Goal: Task Accomplishment & Management: Manage account settings

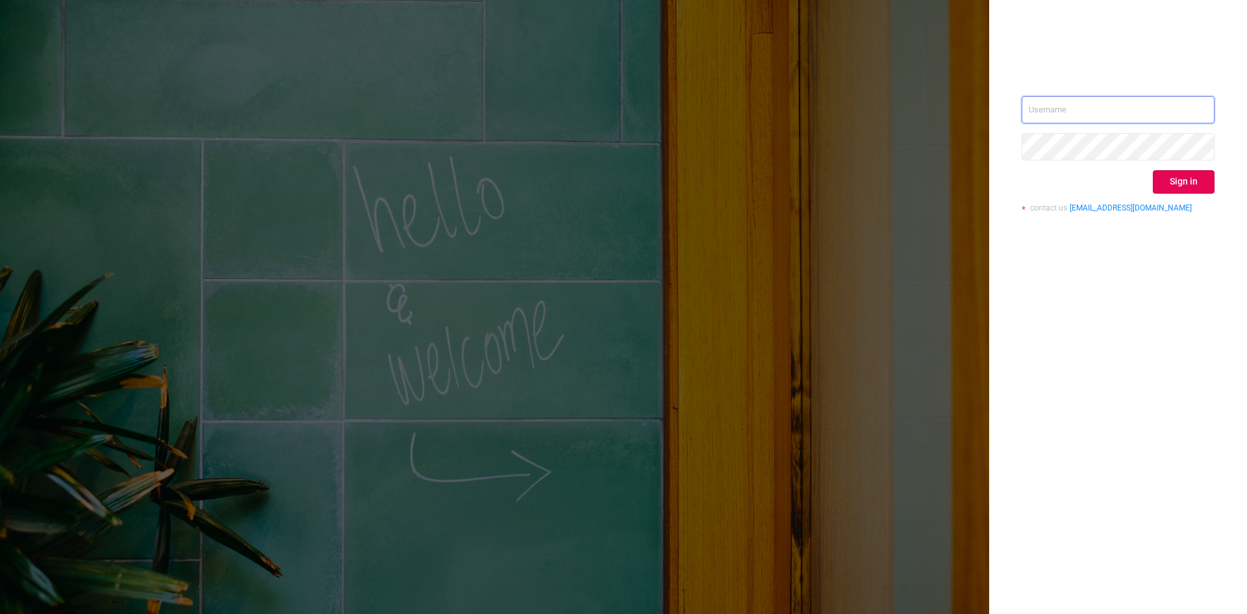
click at [1105, 109] on input "text" at bounding box center [1117, 109] width 193 height 27
type input "[PERSON_NAME][EMAIL_ADDRESS][DOMAIN_NAME]"
click at [1174, 182] on button "Sign in" at bounding box center [1184, 181] width 62 height 23
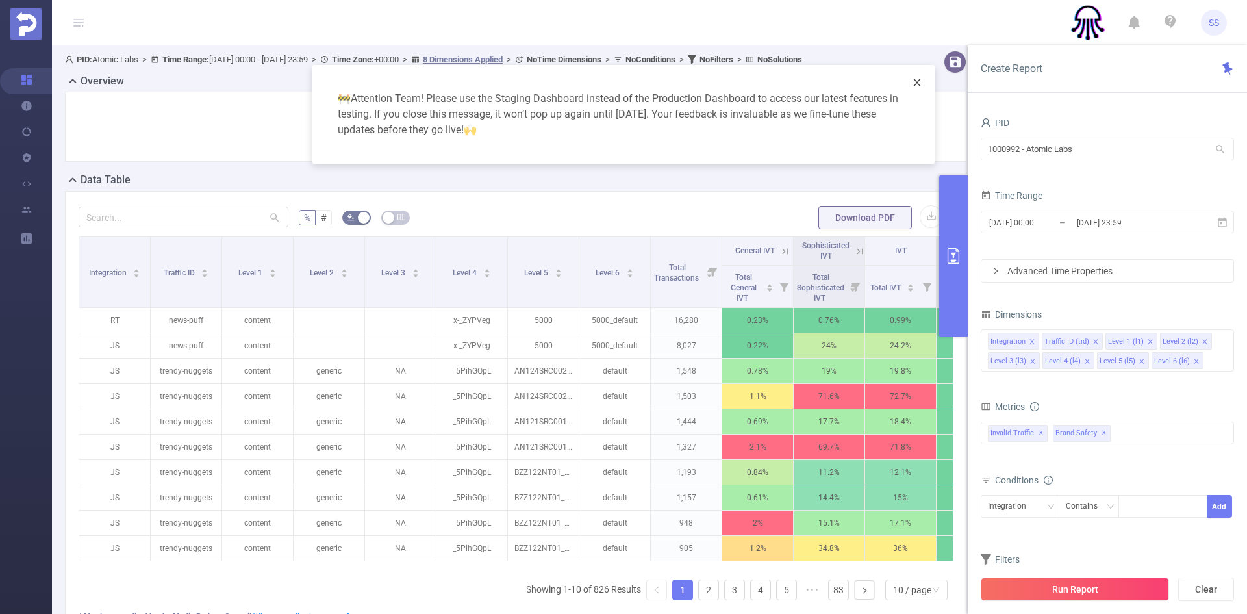
click at [915, 83] on icon "icon: close" at bounding box center [917, 82] width 10 height 10
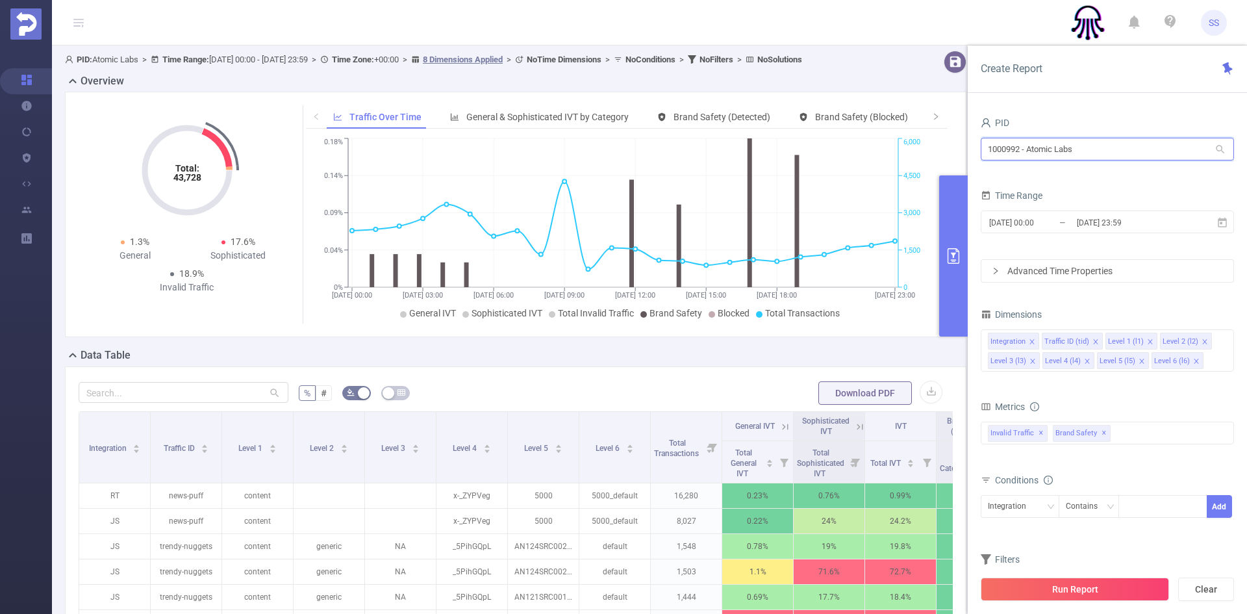
drag, startPoint x: 1100, startPoint y: 156, endPoint x: 901, endPoint y: 151, distance: 199.4
click at [901, 151] on section "PID: Atomic Labs > Time Range: [DATE] 00:00 - [DATE] 23:59 > Time Zone: +00:00 …" at bounding box center [649, 467] width 1195 height 845
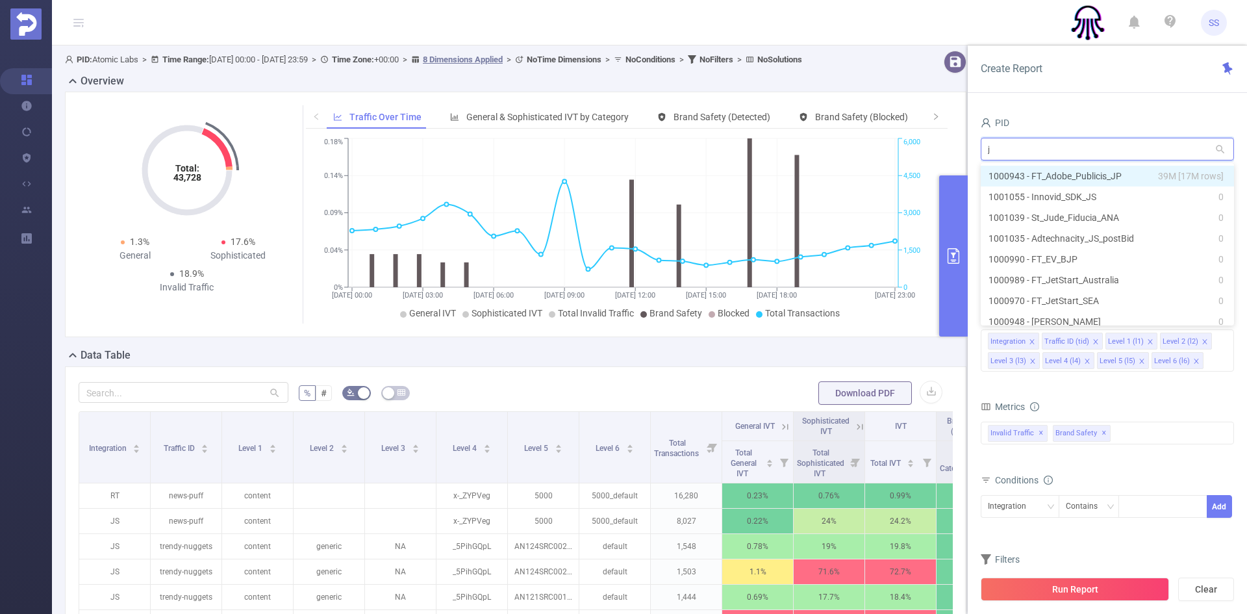
type input "jp"
click at [1053, 173] on li "1000943 - FT_Adobe_Publicis_JP 39M [17M rows]" at bounding box center [1107, 176] width 253 height 21
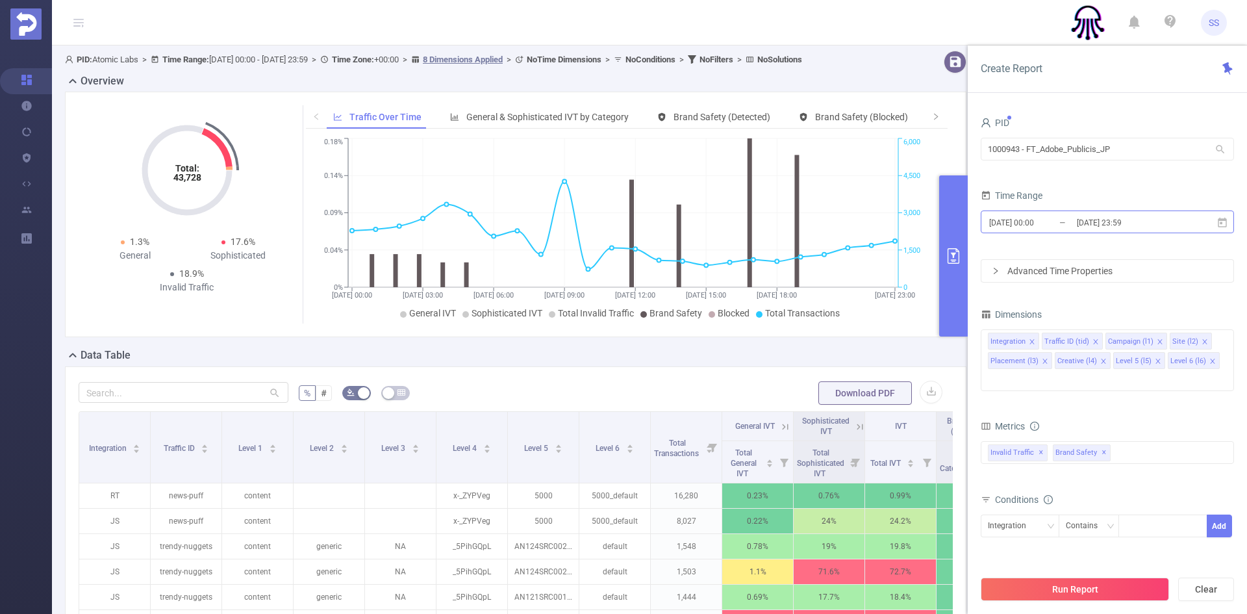
click at [1158, 227] on input "[DATE] 23:59" at bounding box center [1127, 223] width 105 height 18
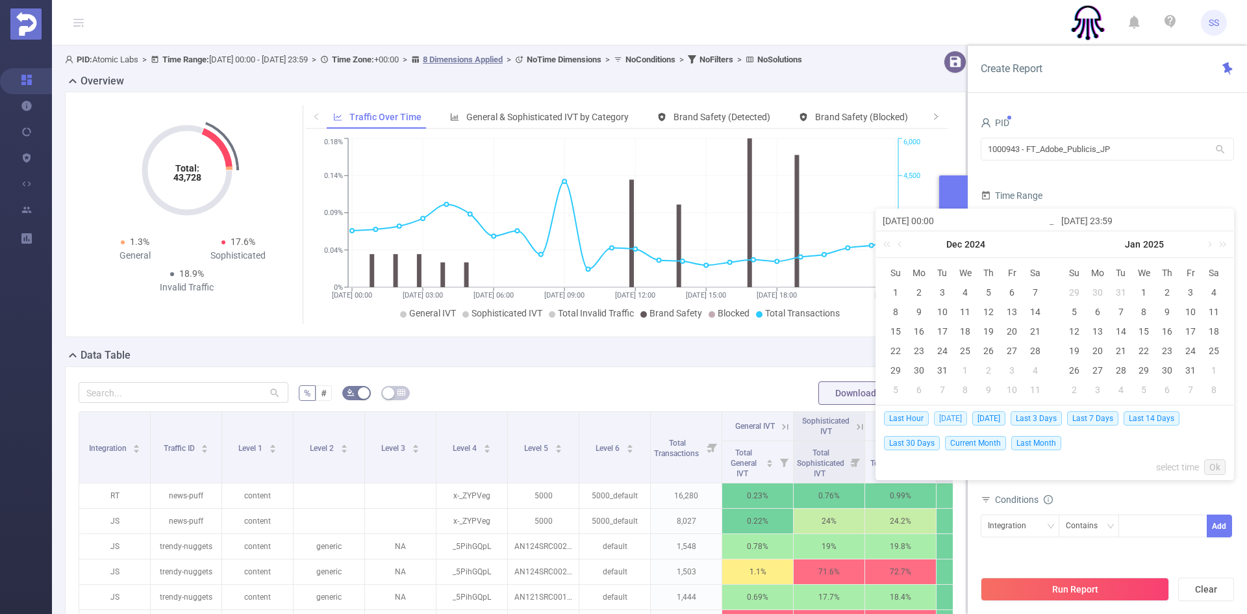
click at [958, 416] on span "[DATE]" at bounding box center [950, 418] width 33 height 14
type input "[DATE] 00:00"
type input "[DATE] 23:59"
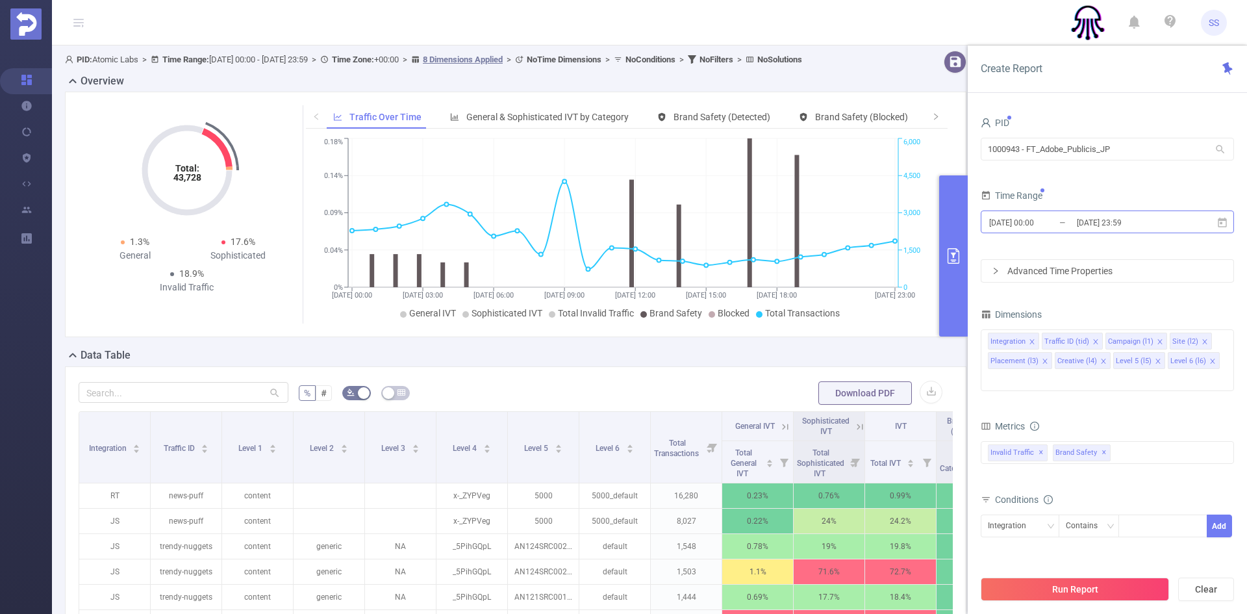
click at [1164, 225] on input "[DATE] 23:59" at bounding box center [1127, 223] width 105 height 18
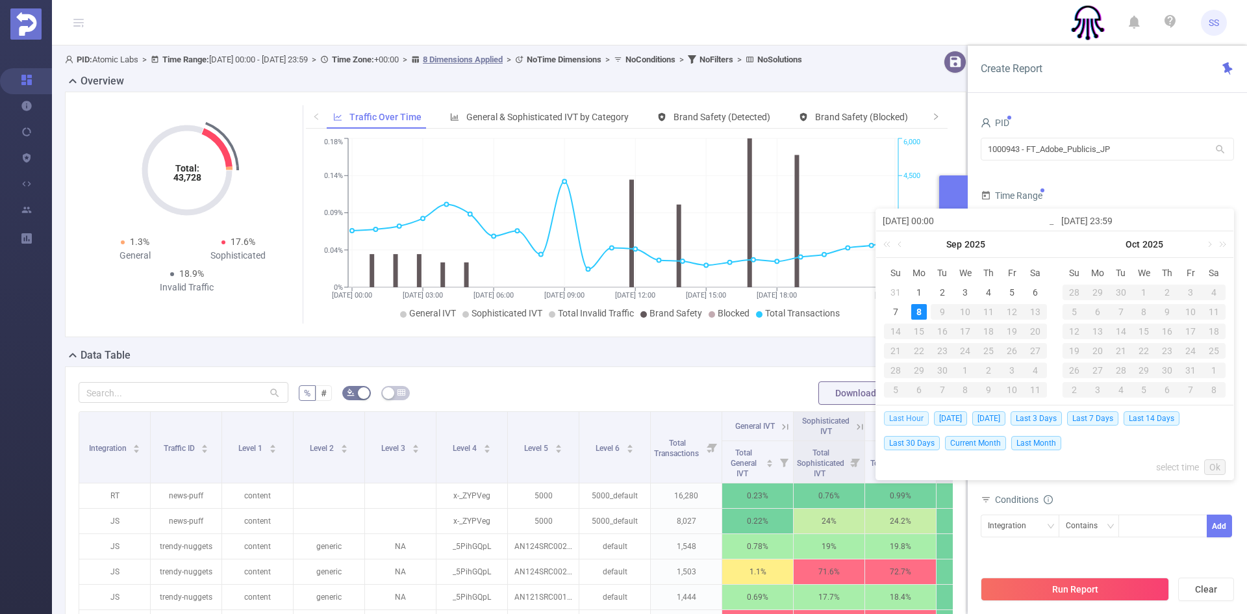
click at [911, 417] on span "Last Hour" at bounding box center [906, 418] width 45 height 14
type input "[DATE] 06:00"
type input "[DATE] 06:59"
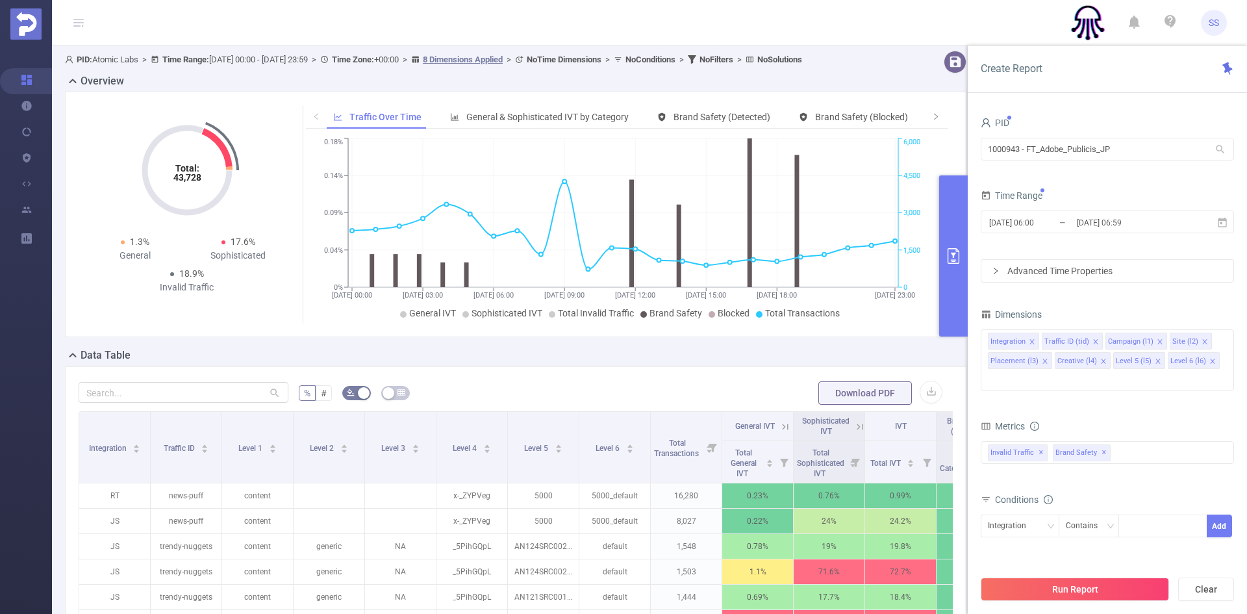
click at [1092, 580] on button "Run Report" at bounding box center [1075, 588] width 188 height 23
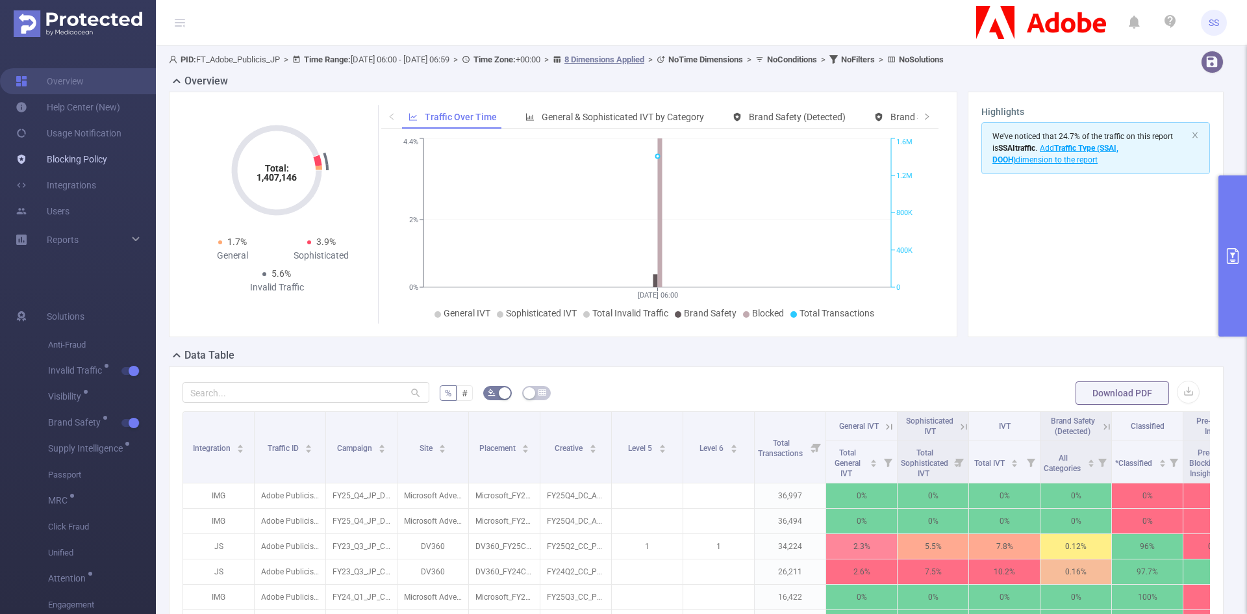
click at [80, 162] on link "Blocking Policy" at bounding box center [62, 159] width 92 height 26
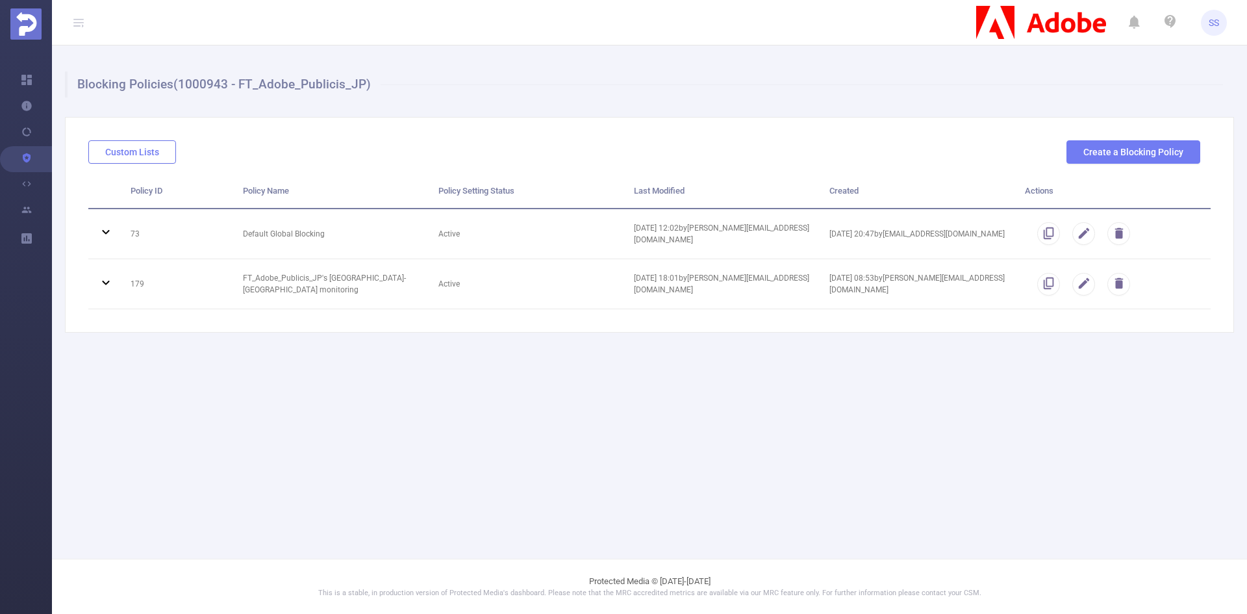
click at [153, 158] on button "Custom Lists" at bounding box center [132, 151] width 88 height 23
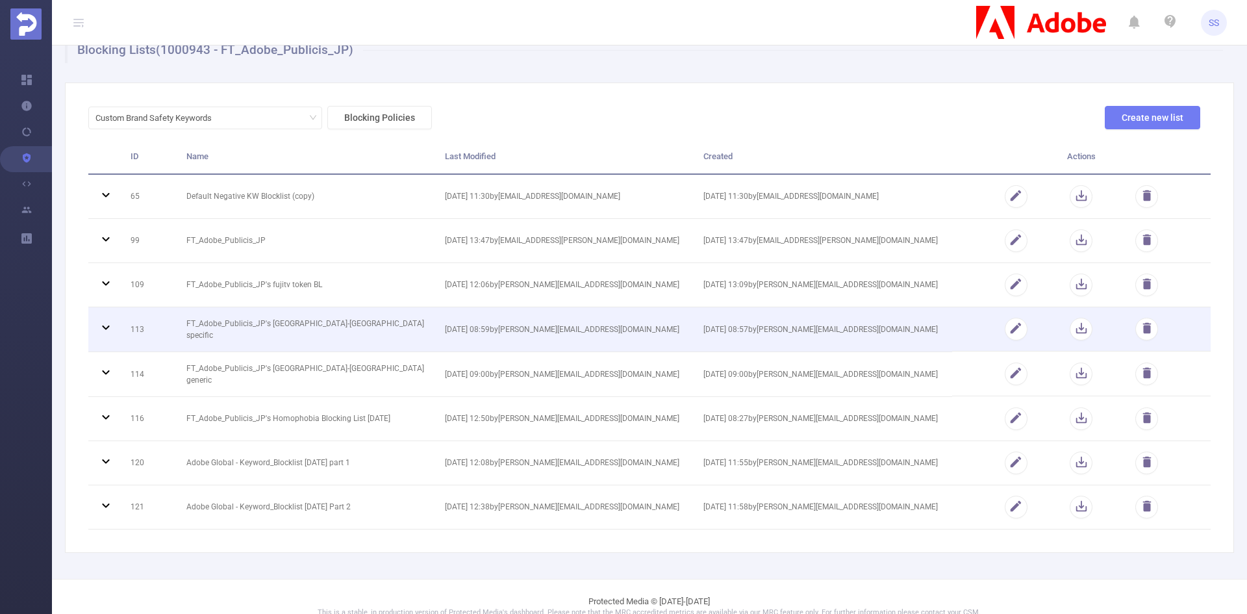
scroll to position [53, 0]
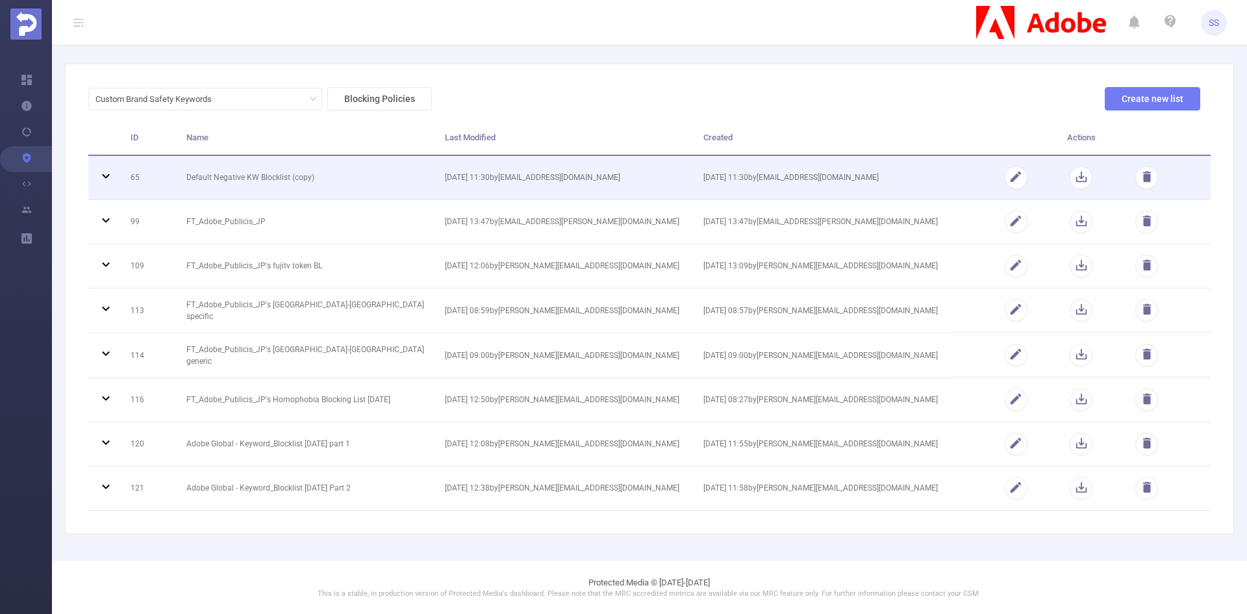
click at [354, 177] on td "Default Negative KW Blocklist (copy)" at bounding box center [306, 178] width 258 height 44
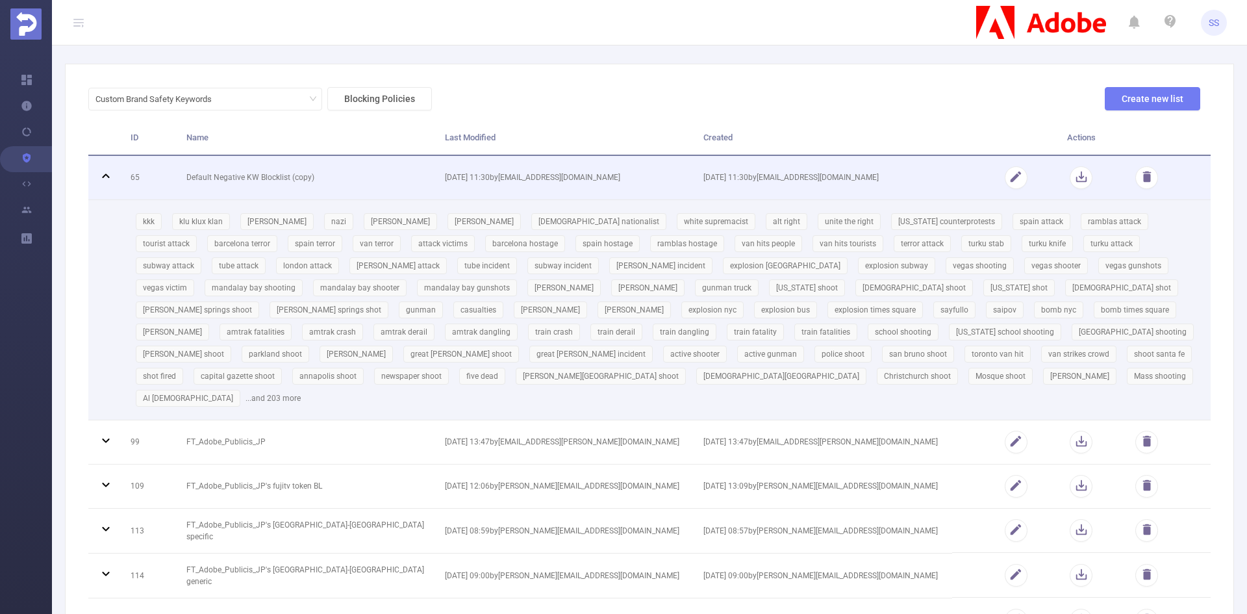
click at [354, 177] on td "Default Negative KW Blocklist (copy)" at bounding box center [306, 178] width 258 height 44
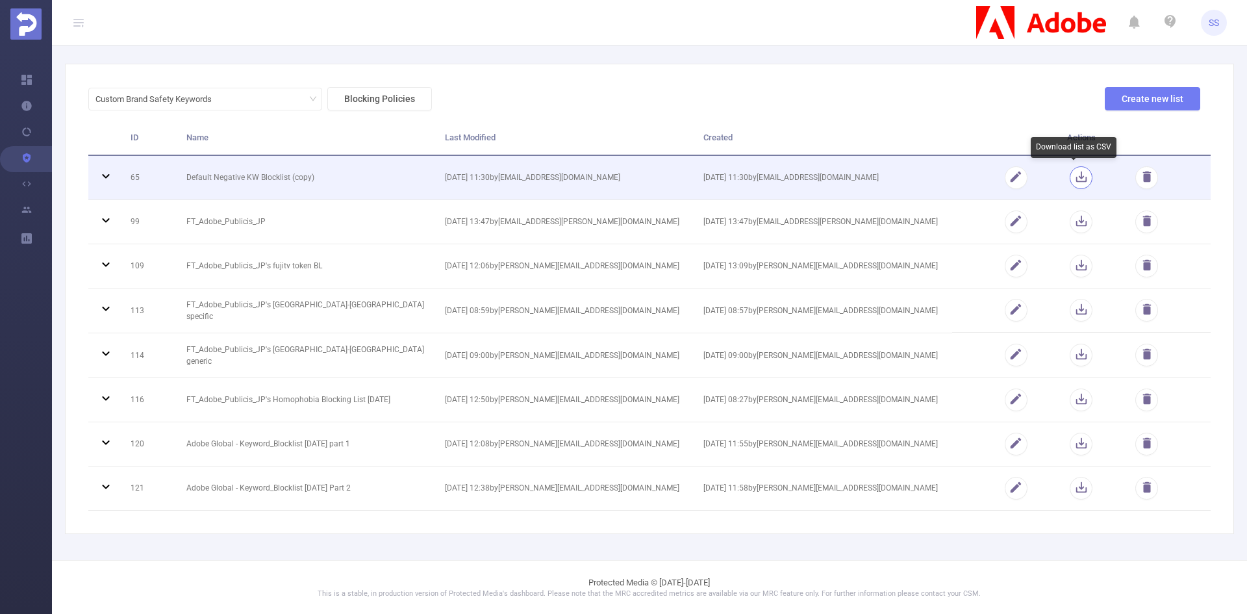
click at [1076, 174] on button "button" at bounding box center [1080, 177] width 23 height 23
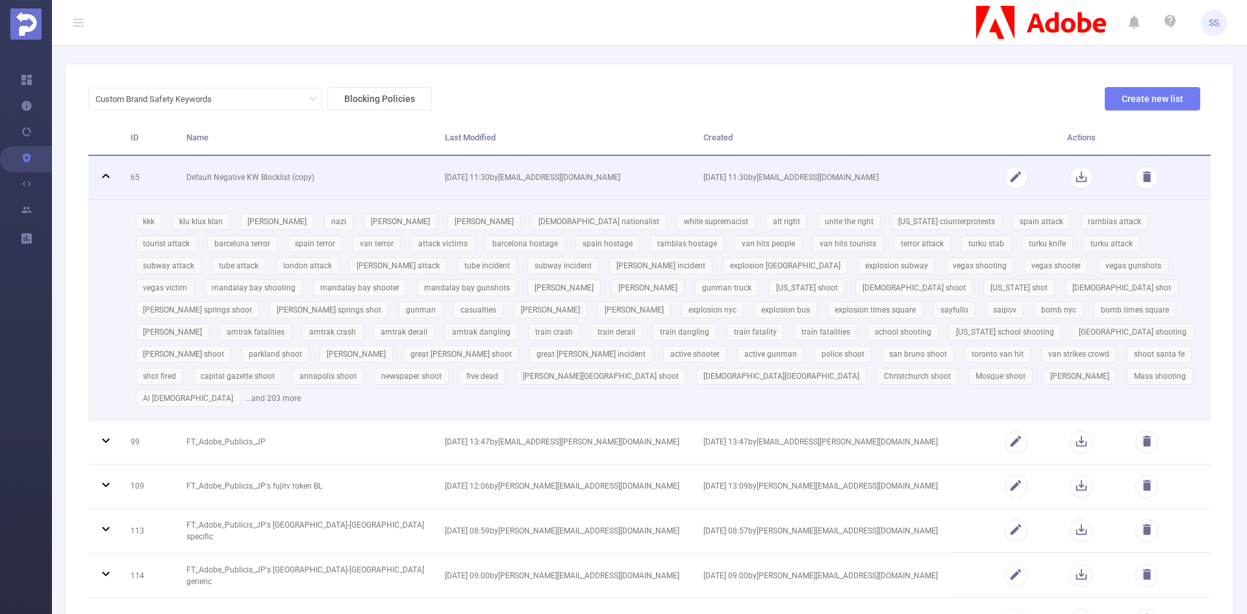
click at [256, 182] on td "Default Negative KW Blocklist (copy)" at bounding box center [306, 178] width 258 height 44
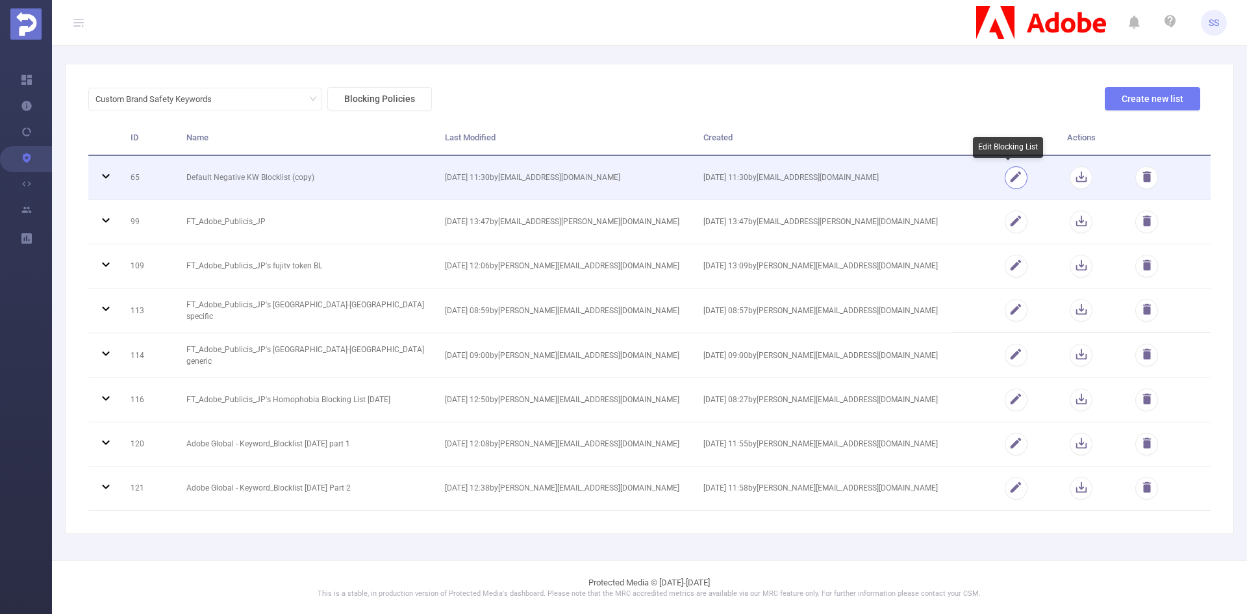
click at [1005, 173] on button "button" at bounding box center [1016, 177] width 23 height 23
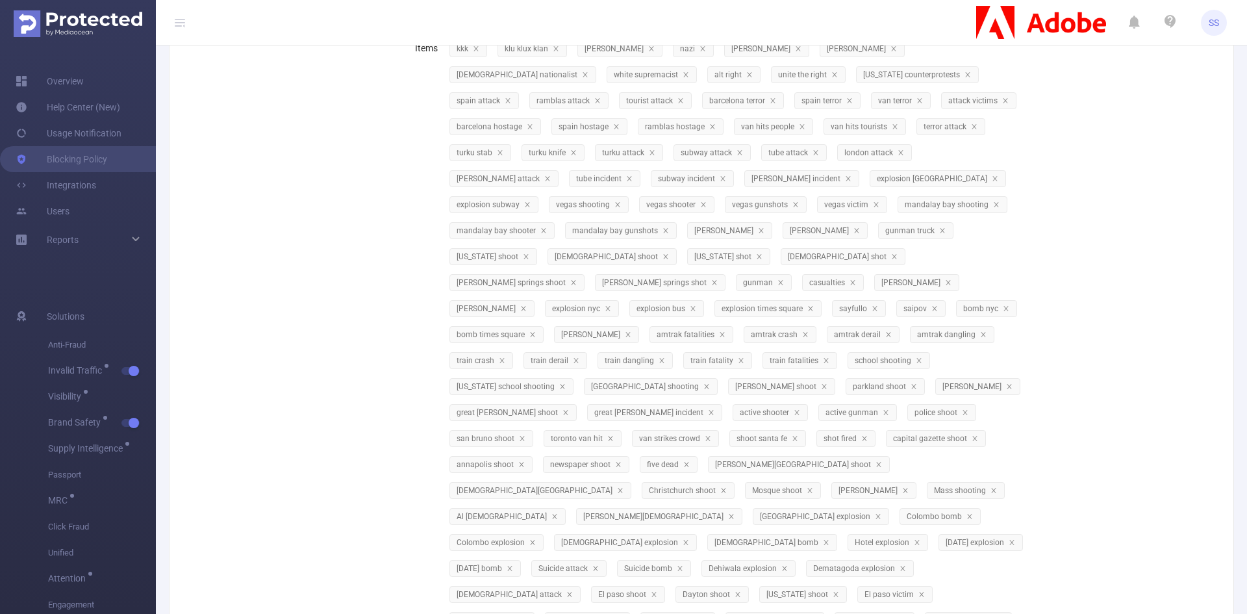
scroll to position [0, 0]
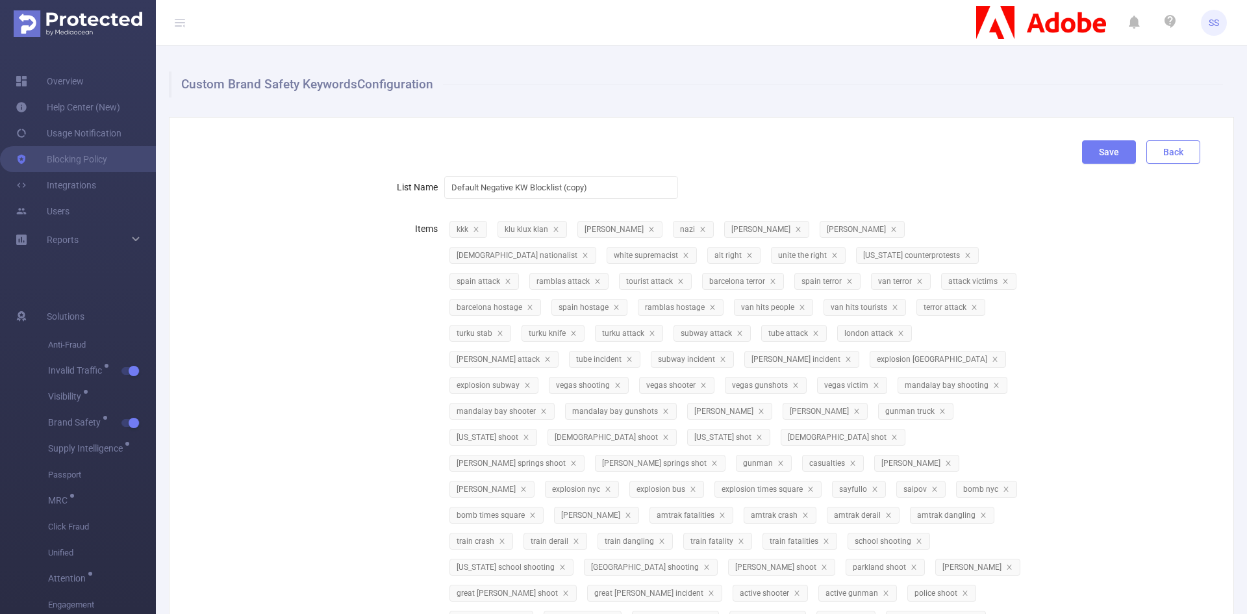
click at [1172, 157] on button "Back" at bounding box center [1173, 151] width 54 height 23
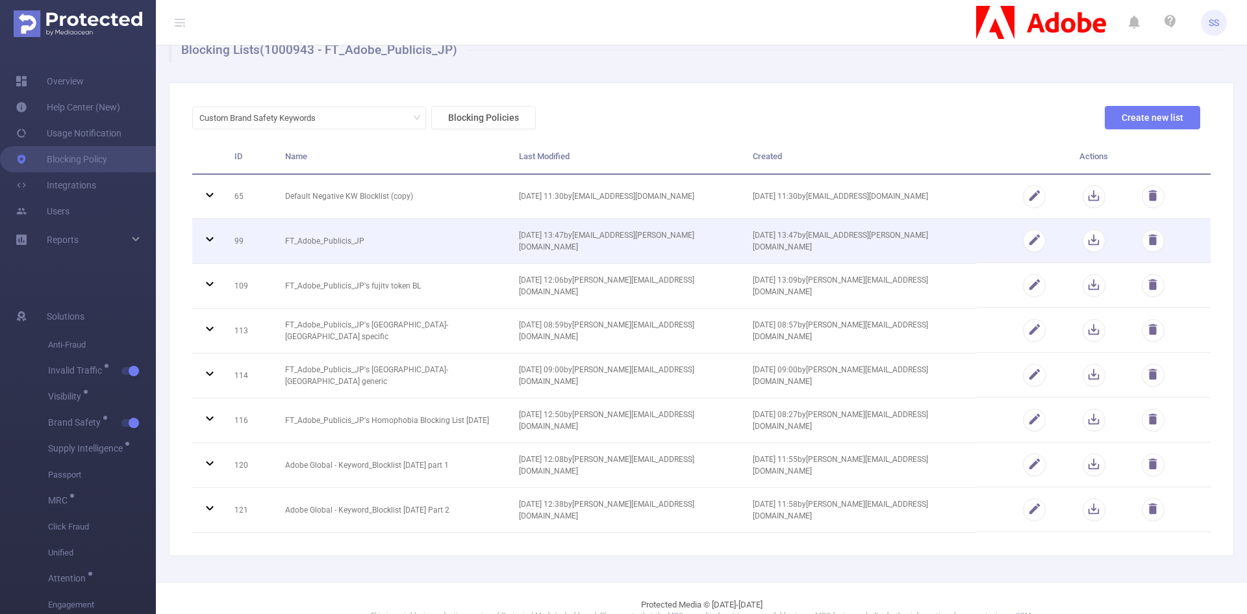
scroll to position [53, 0]
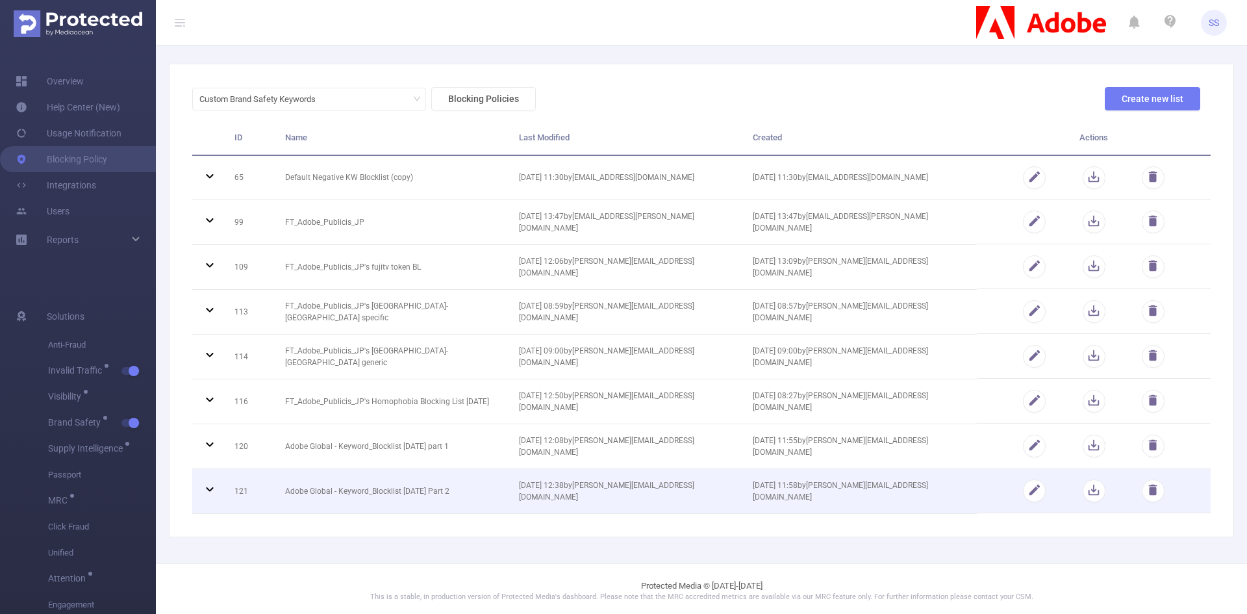
click at [206, 487] on icon at bounding box center [210, 489] width 16 height 16
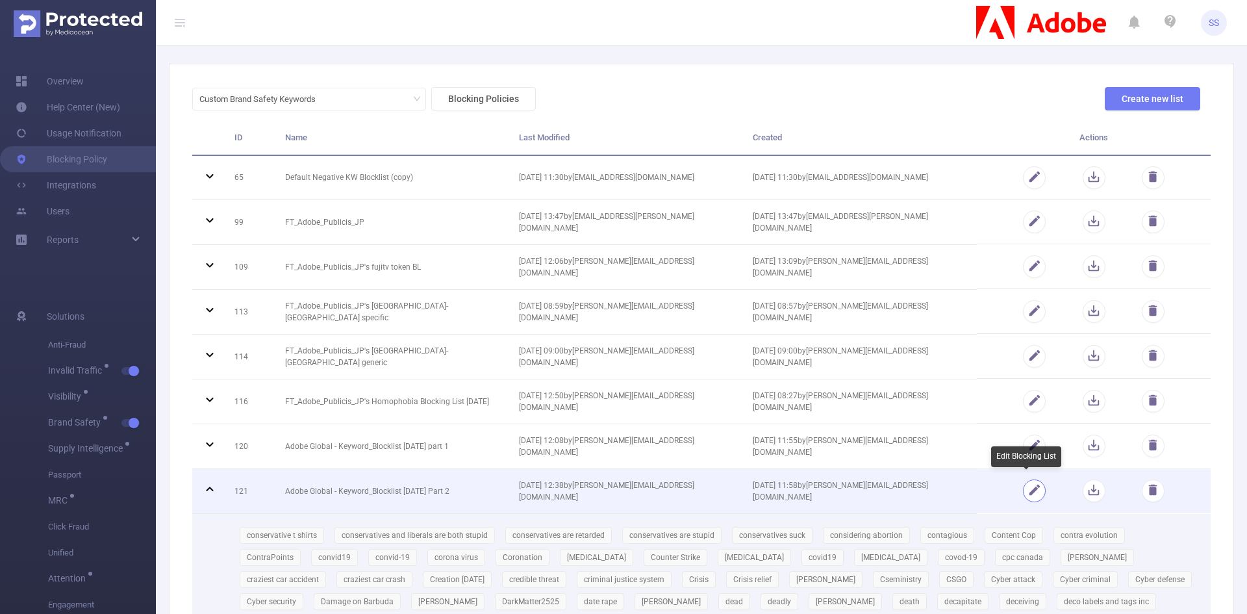
click at [1023, 481] on button "button" at bounding box center [1034, 490] width 23 height 23
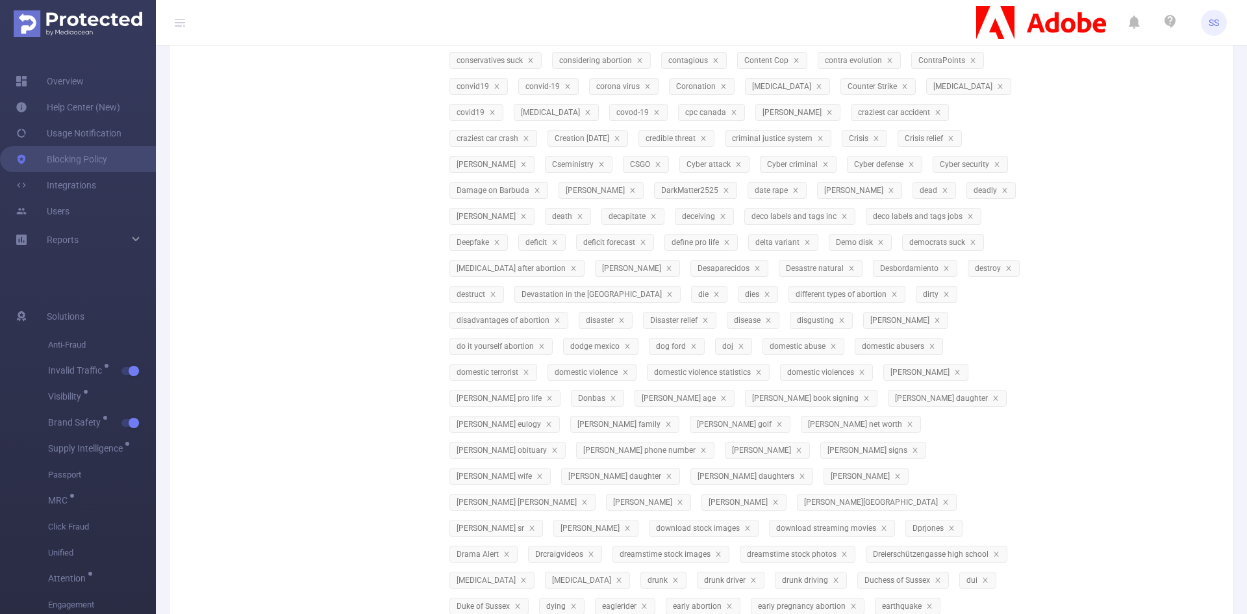
scroll to position [0, 0]
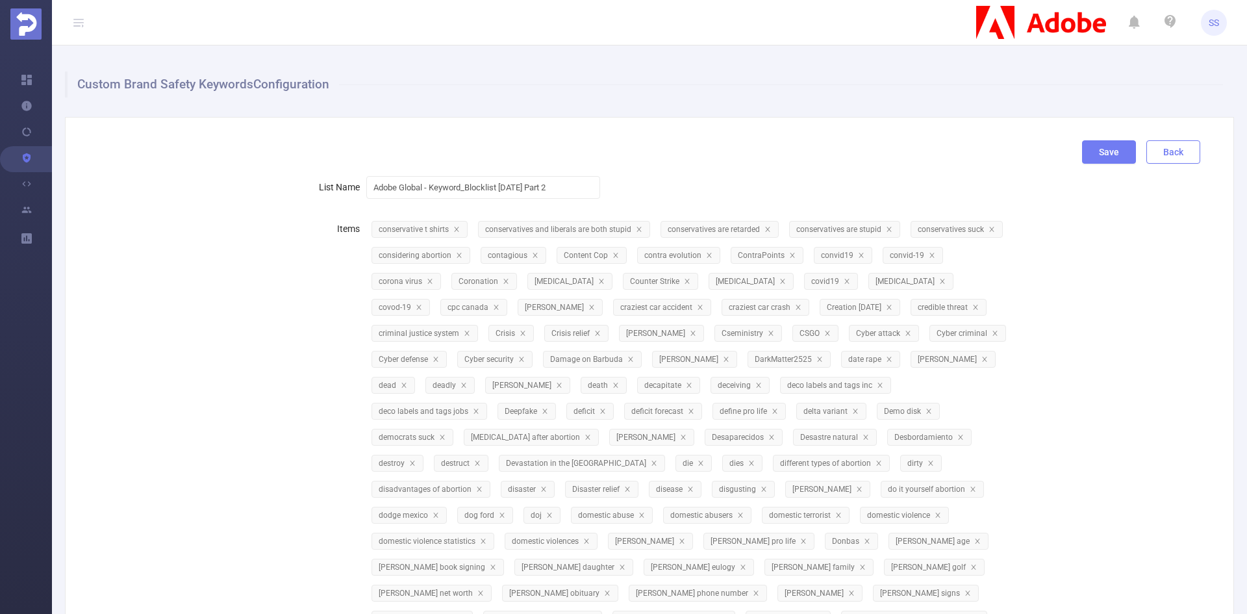
click at [1177, 157] on button "Back" at bounding box center [1173, 151] width 54 height 23
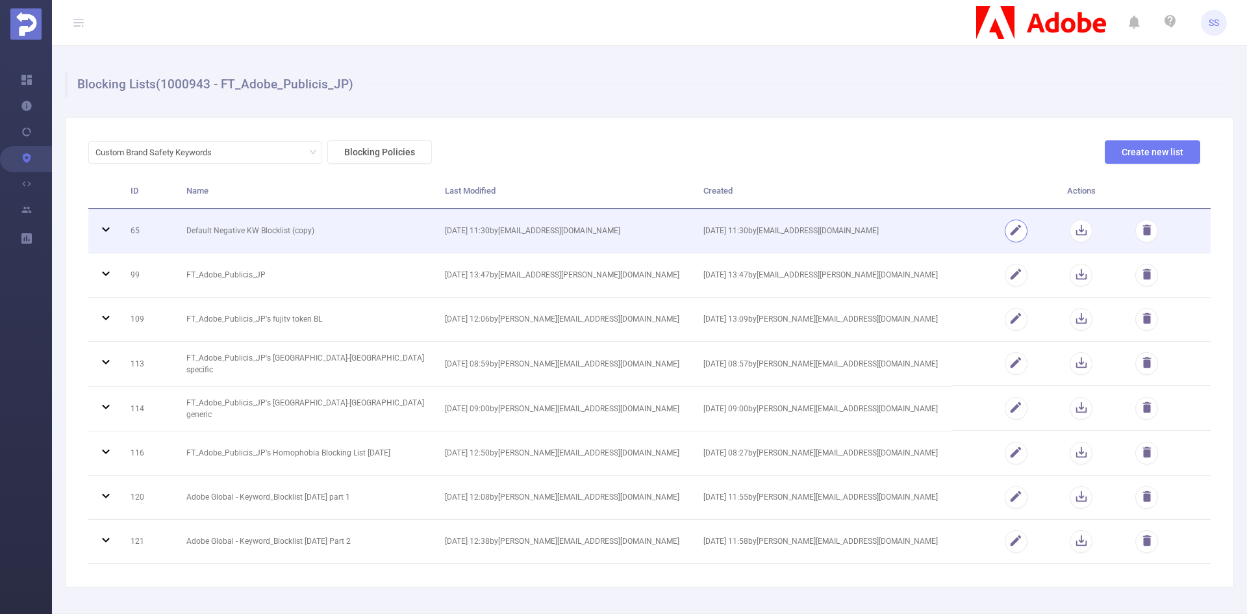
click at [1008, 232] on button "button" at bounding box center [1016, 230] width 23 height 23
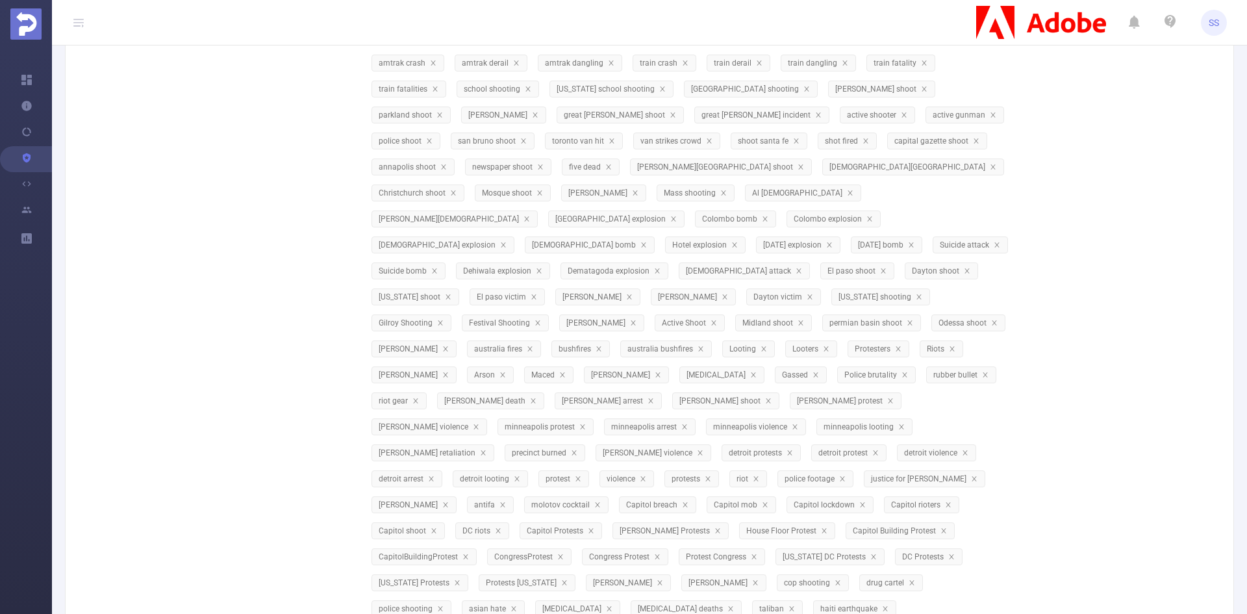
scroll to position [260, 0]
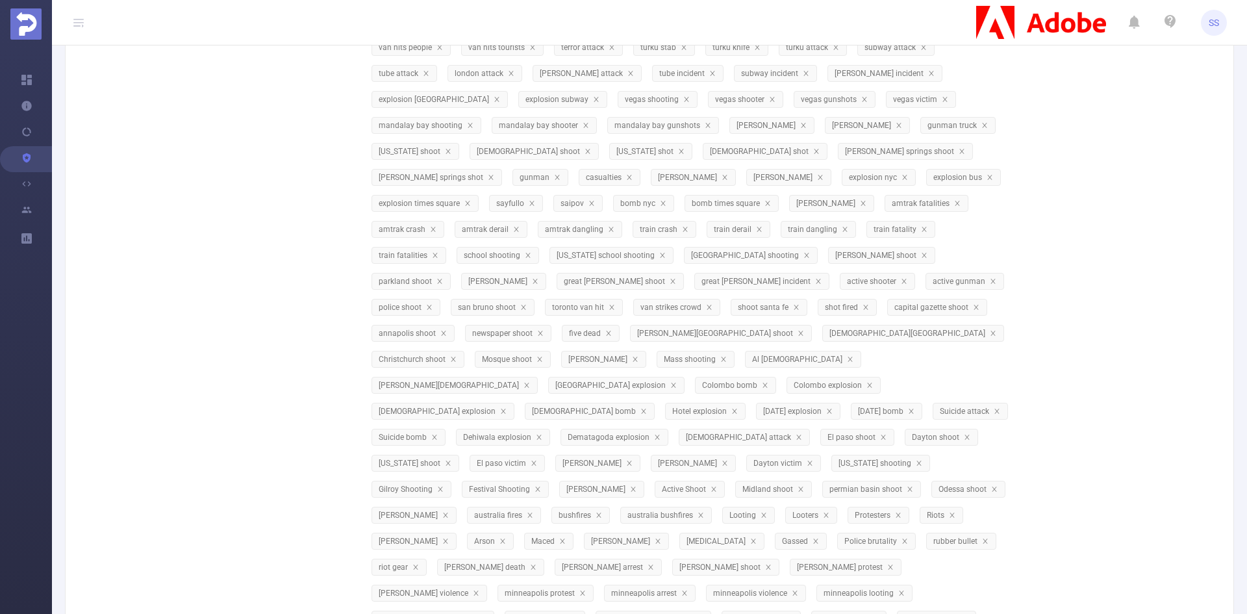
click at [173, 297] on div "Items kkk klu klux klan [PERSON_NAME] nazi [PERSON_NAME] [PERSON_NAME] white na…" at bounding box center [644, 582] width 1112 height 1253
click at [186, 158] on div "Items kkk klu klux klan [PERSON_NAME] nazi [PERSON_NAME] [PERSON_NAME] white na…" at bounding box center [644, 582] width 1112 height 1253
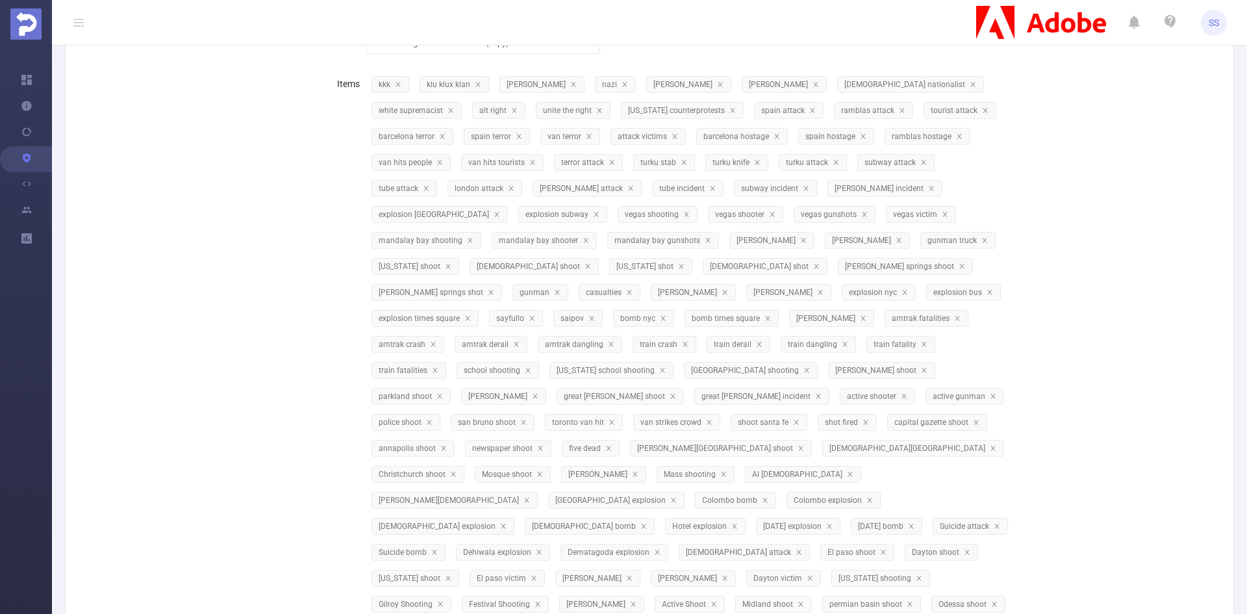
scroll to position [0, 0]
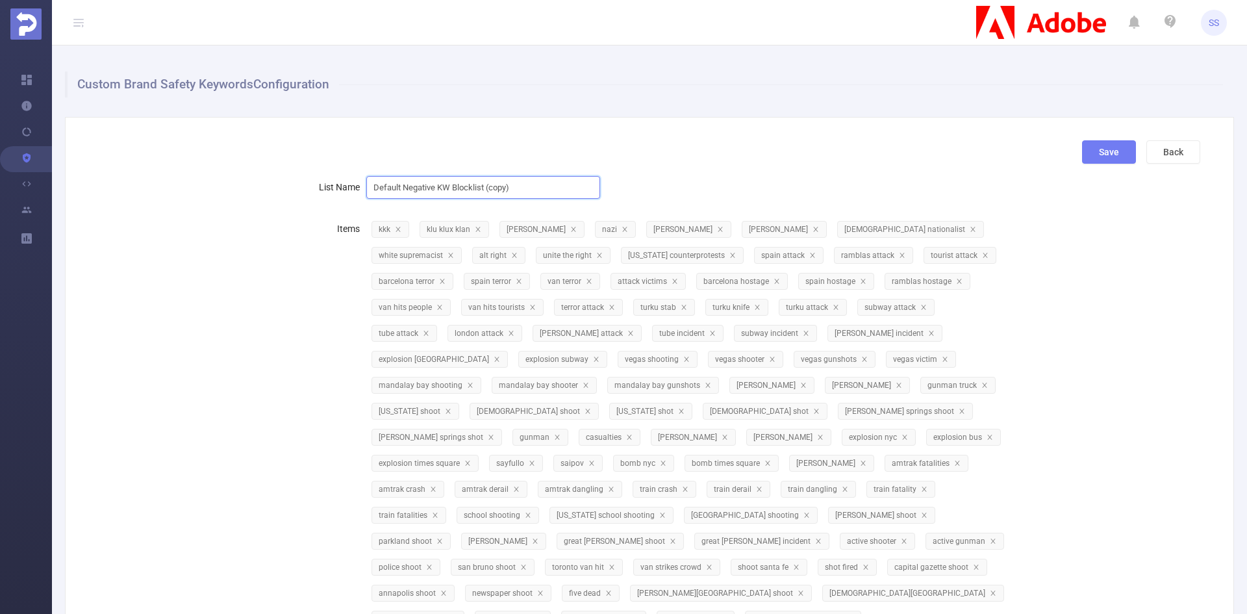
drag, startPoint x: 519, startPoint y: 190, endPoint x: 347, endPoint y: 192, distance: 171.4
click at [347, 192] on div "List Name Default Negative KW Blocklist (copy)" at bounding box center [644, 187] width 1112 height 26
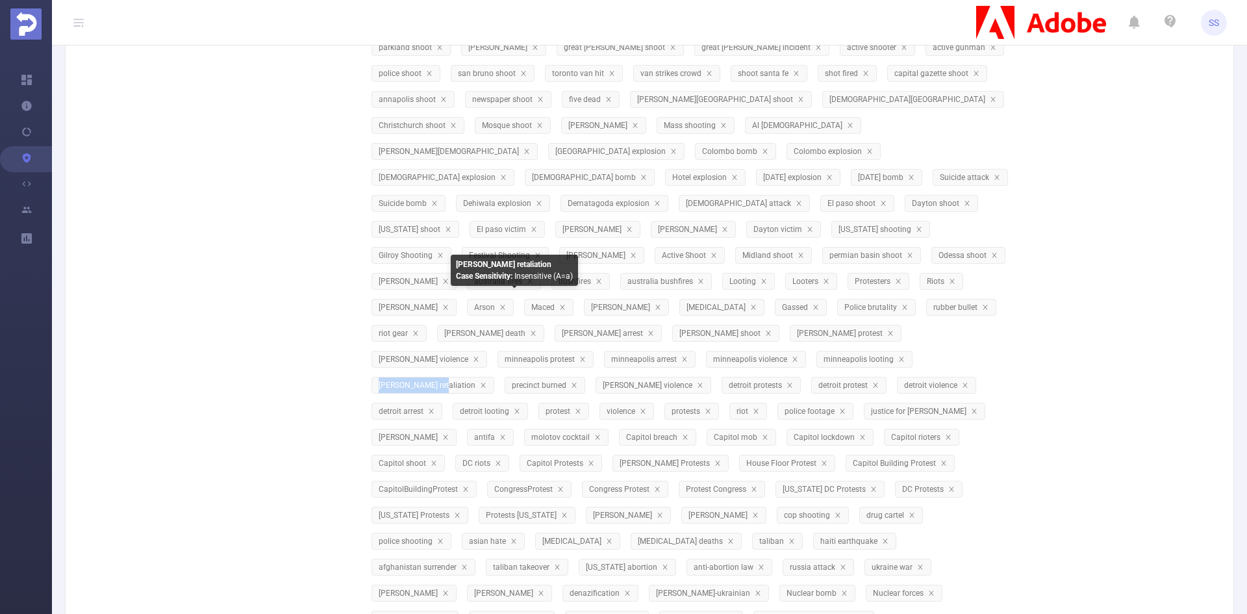
drag, startPoint x: 481, startPoint y: 307, endPoint x: 537, endPoint y: 310, distance: 56.6
click at [477, 381] on span "[PERSON_NAME] retaliation" at bounding box center [428, 385] width 99 height 9
copy span "[PERSON_NAME] retaliation"
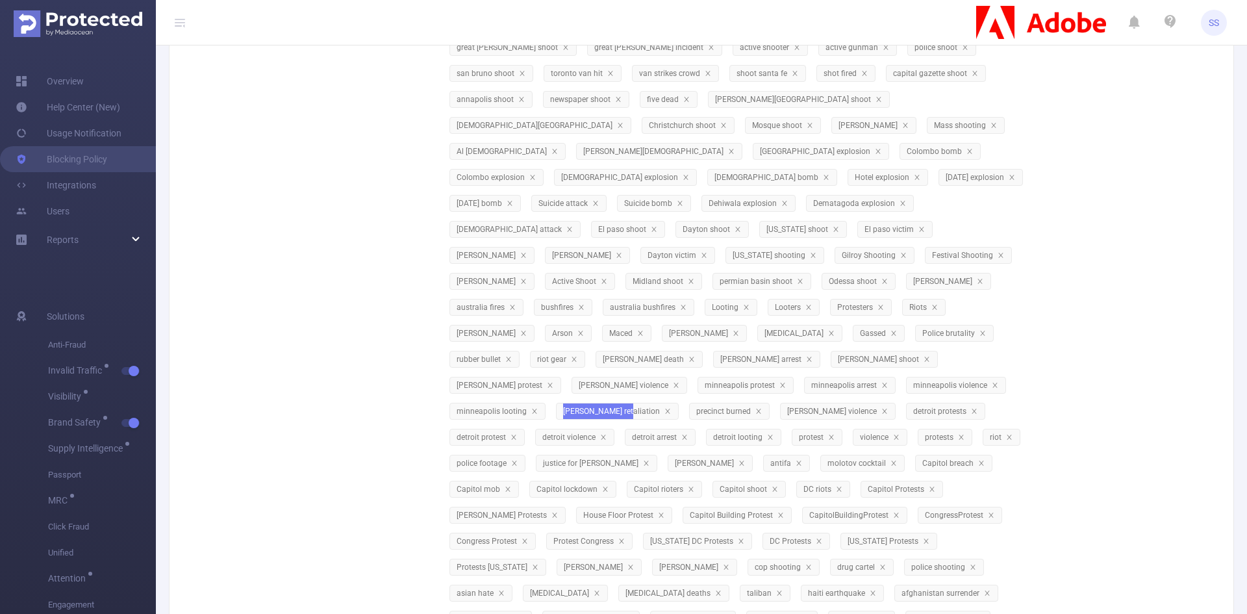
scroll to position [571, 0]
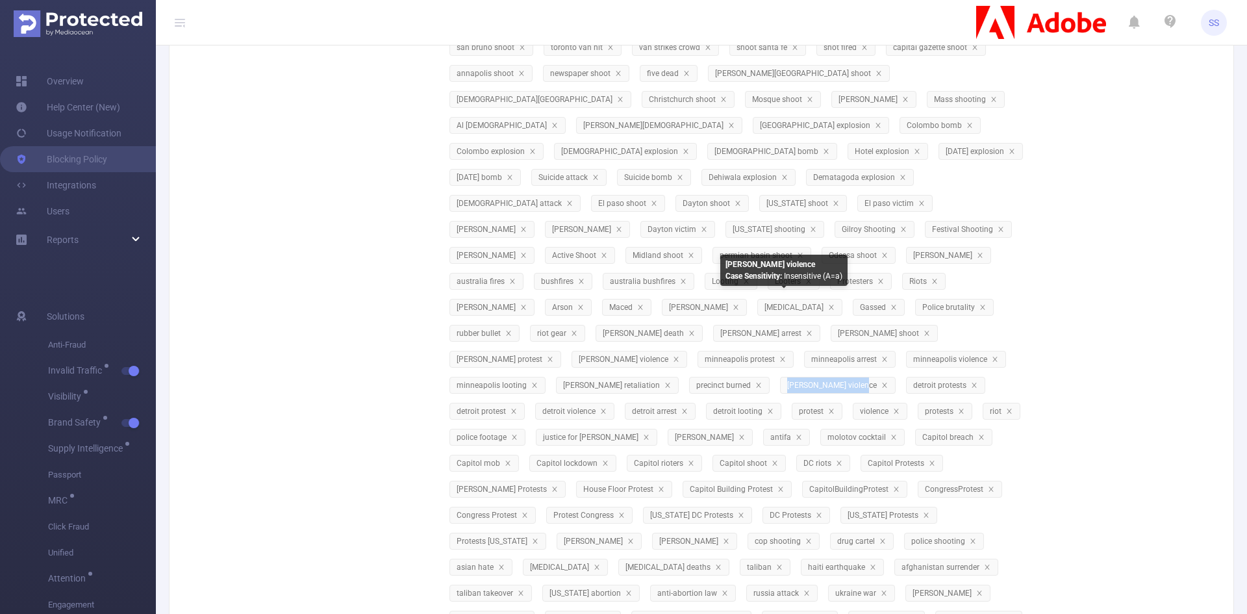
drag, startPoint x: 744, startPoint y: 308, endPoint x: 813, endPoint y: 308, distance: 68.8
click at [813, 381] on span "[PERSON_NAME] violence" at bounding box center [833, 385] width 92 height 9
drag, startPoint x: 743, startPoint y: 308, endPoint x: 815, endPoint y: 309, distance: 72.1
click at [815, 381] on span "[PERSON_NAME] violence" at bounding box center [833, 385] width 92 height 9
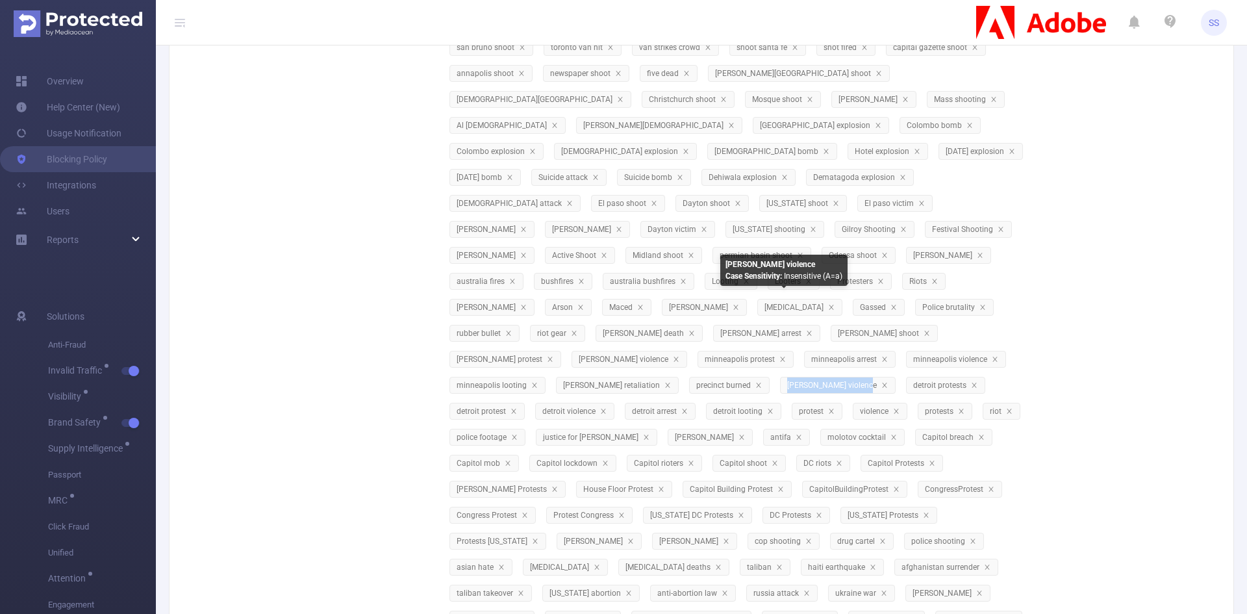
copy span "[PERSON_NAME] violence"
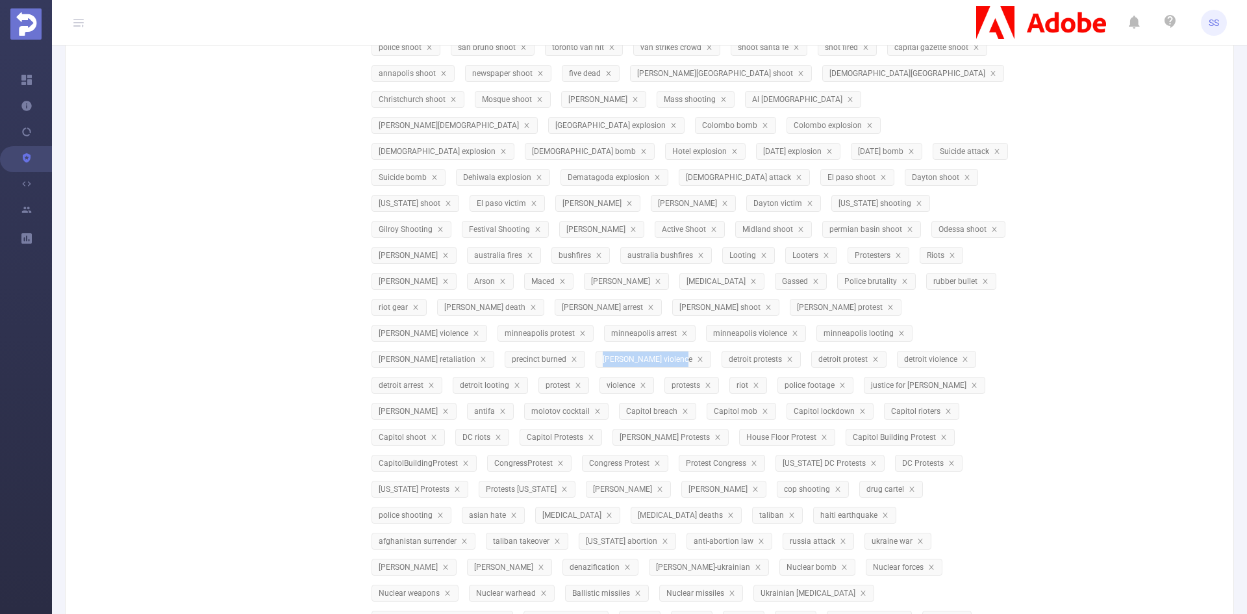
scroll to position [493, 0]
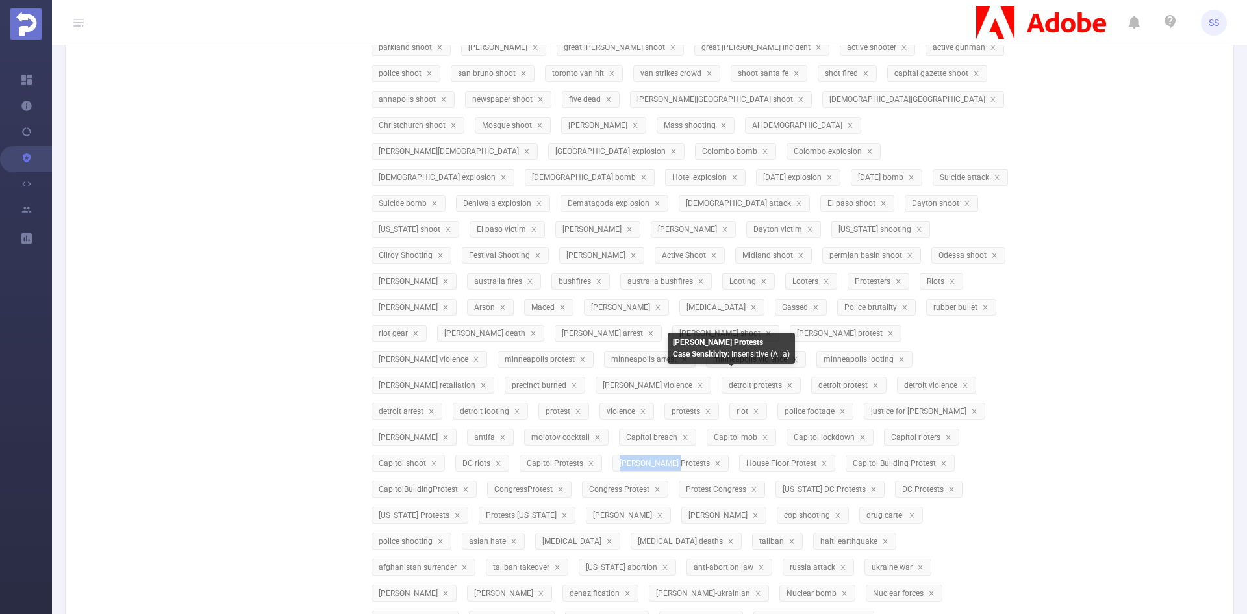
drag, startPoint x: 701, startPoint y: 388, endPoint x: 751, endPoint y: 389, distance: 50.0
click at [729, 455] on span "[PERSON_NAME] Protests" at bounding box center [670, 463] width 116 height 17
copy span "[PERSON_NAME] Protests"
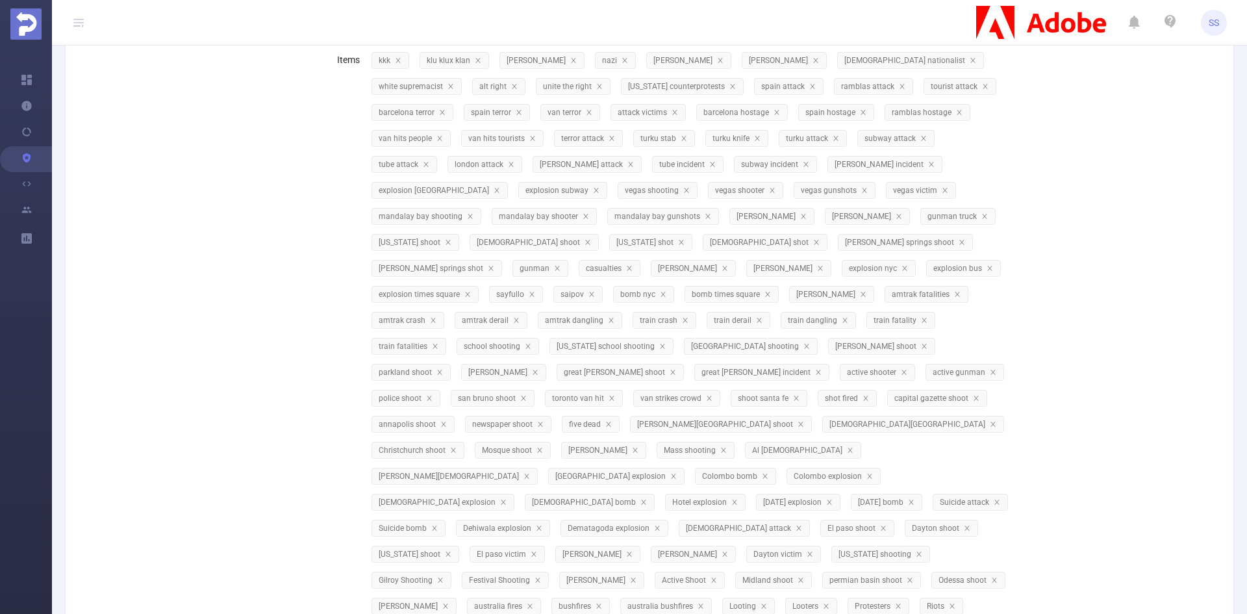
scroll to position [0, 0]
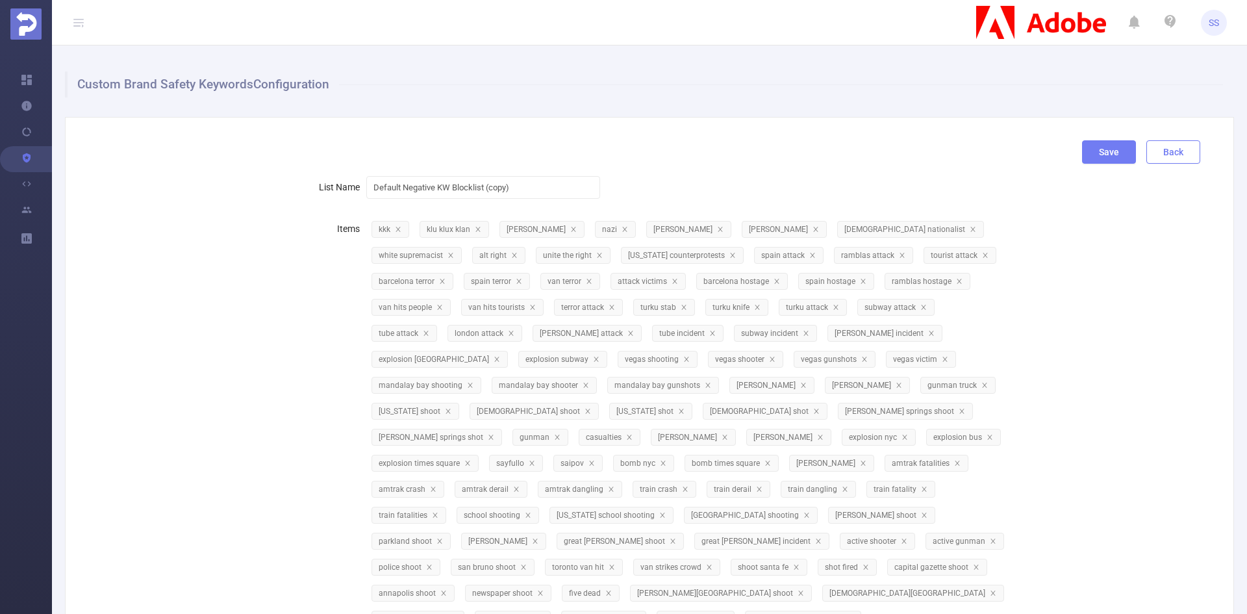
click at [1162, 151] on button "Back" at bounding box center [1173, 151] width 54 height 23
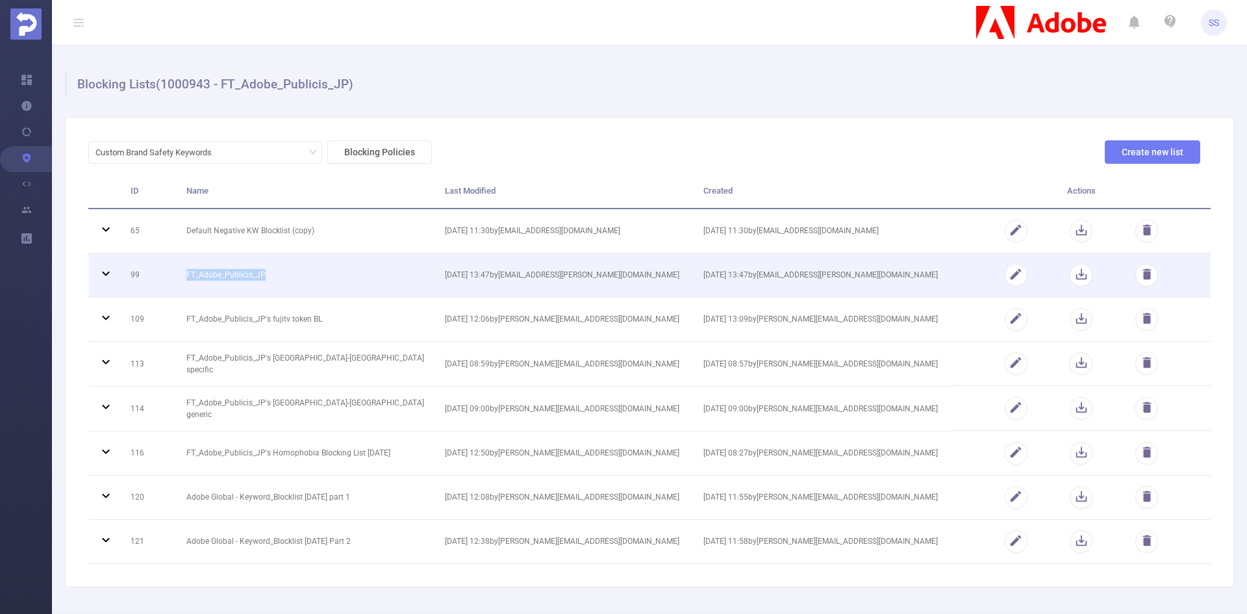
drag, startPoint x: 268, startPoint y: 274, endPoint x: 181, endPoint y: 275, distance: 87.7
click at [181, 275] on td "FT_Adobe_Publicis_JP" at bounding box center [306, 275] width 258 height 44
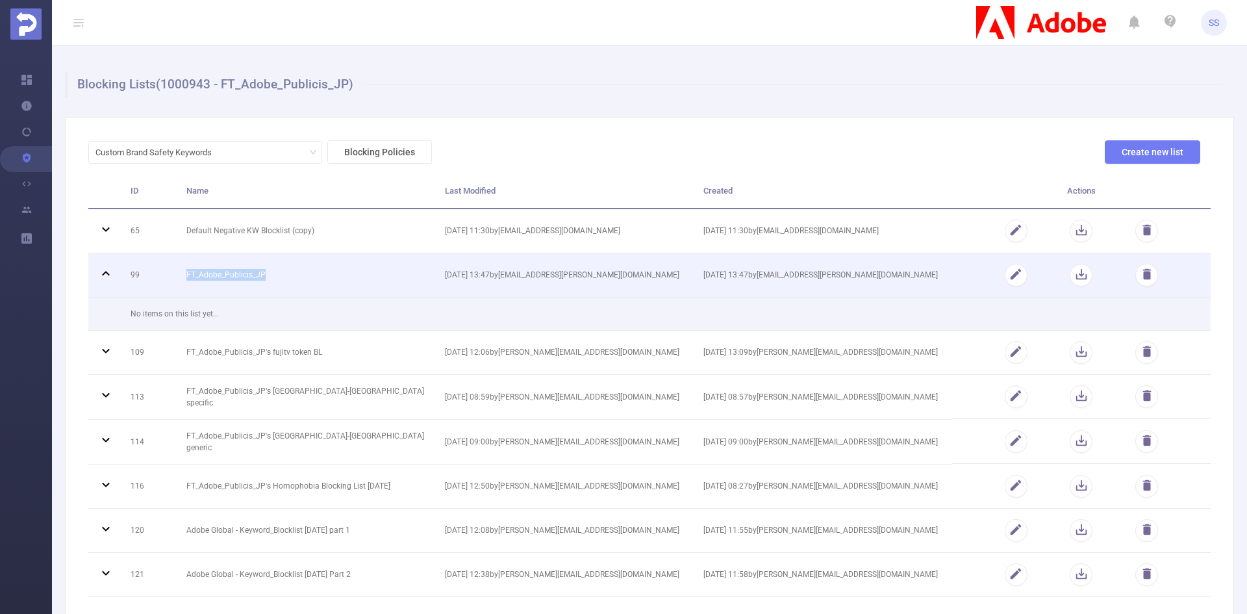
copy td "FT_Adobe_Publicis_JP"
click at [215, 273] on td "FT_Adobe_Publicis_JP" at bounding box center [306, 275] width 258 height 44
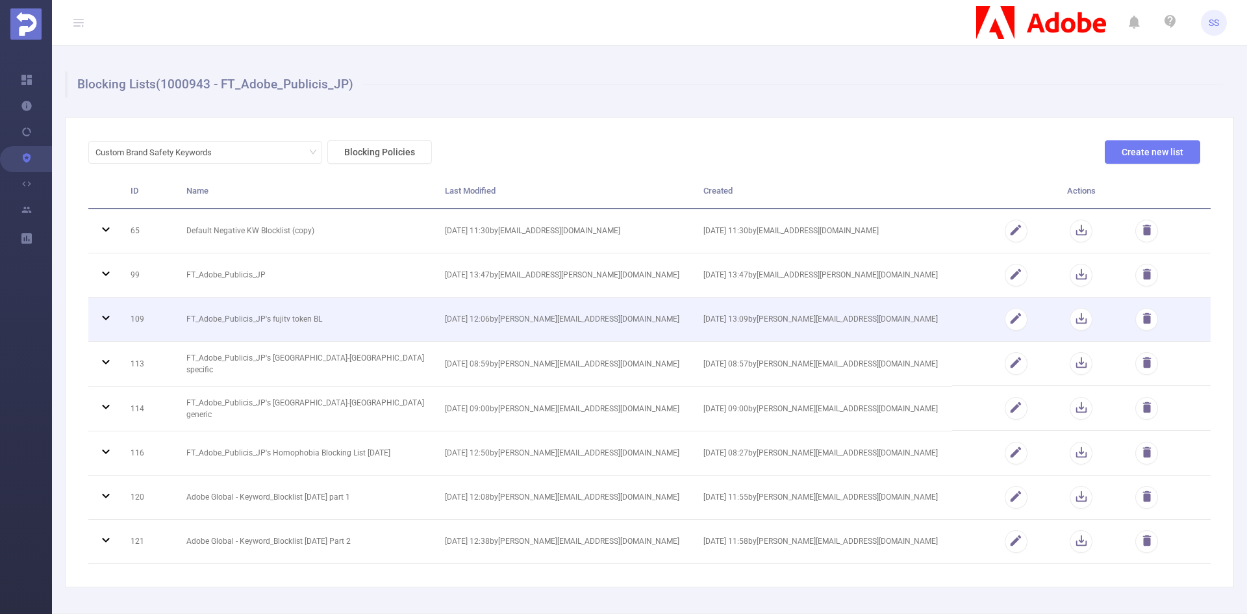
click at [289, 314] on td "FT_Adobe_Publicis_JP's fujitv token BL" at bounding box center [306, 319] width 258 height 44
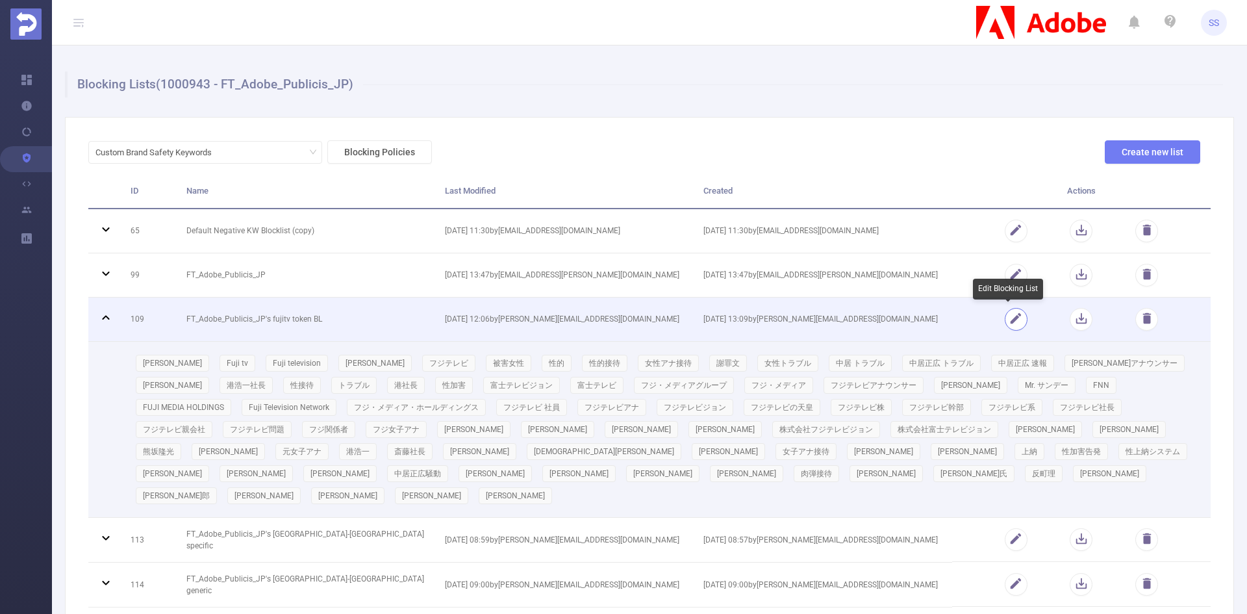
click at [1011, 320] on button "button" at bounding box center [1016, 319] width 23 height 23
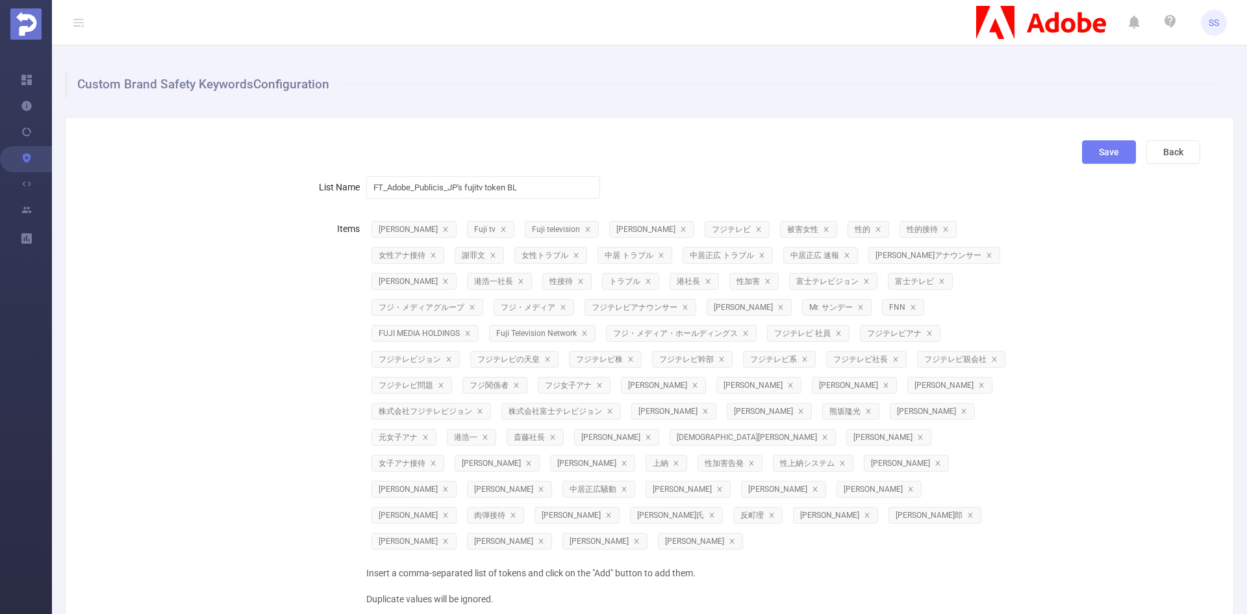
click at [718, 154] on div "Save Back" at bounding box center [644, 157] width 1122 height 34
drag, startPoint x: 534, startPoint y: 188, endPoint x: 347, endPoint y: 190, distance: 187.0
click at [347, 190] on div "List Name FT_Adobe_Publicis_JP's fujitv token BL" at bounding box center [644, 187] width 1112 height 26
drag, startPoint x: 869, startPoint y: 227, endPoint x: 900, endPoint y: 229, distance: 30.6
click at [906, 229] on span "性的接待" at bounding box center [922, 229] width 33 height 9
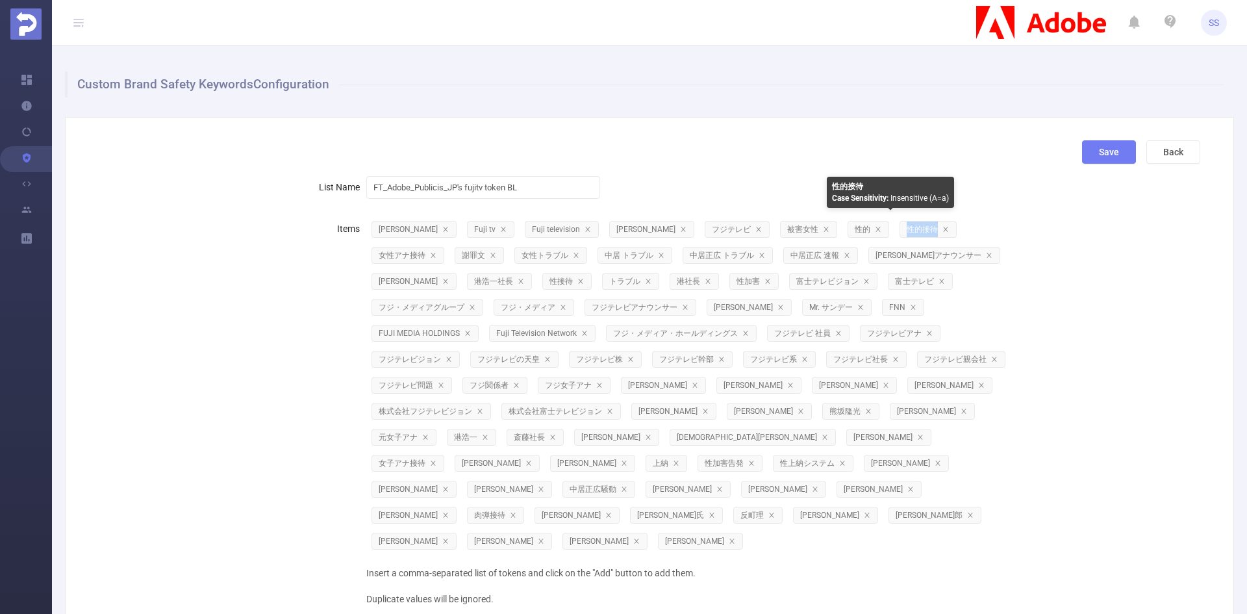
copy span "性的接待"
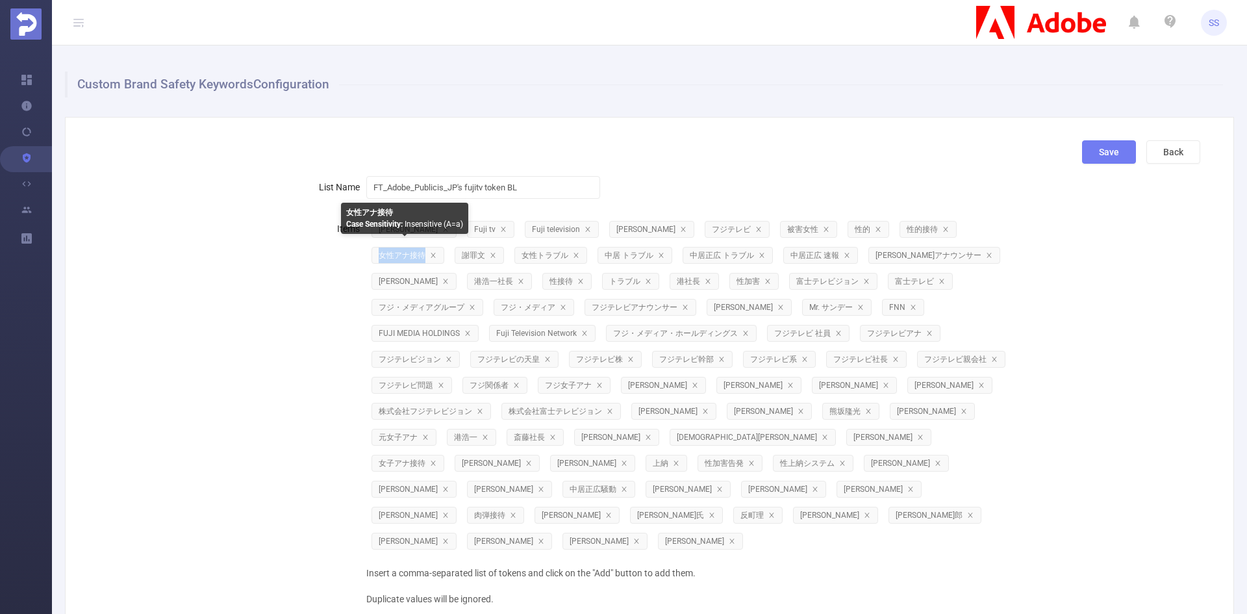
drag, startPoint x: 374, startPoint y: 257, endPoint x: 423, endPoint y: 261, distance: 48.9
click at [423, 261] on span "女性アナ接待" at bounding box center [407, 255] width 73 height 17
copy span "女性アナ接待"
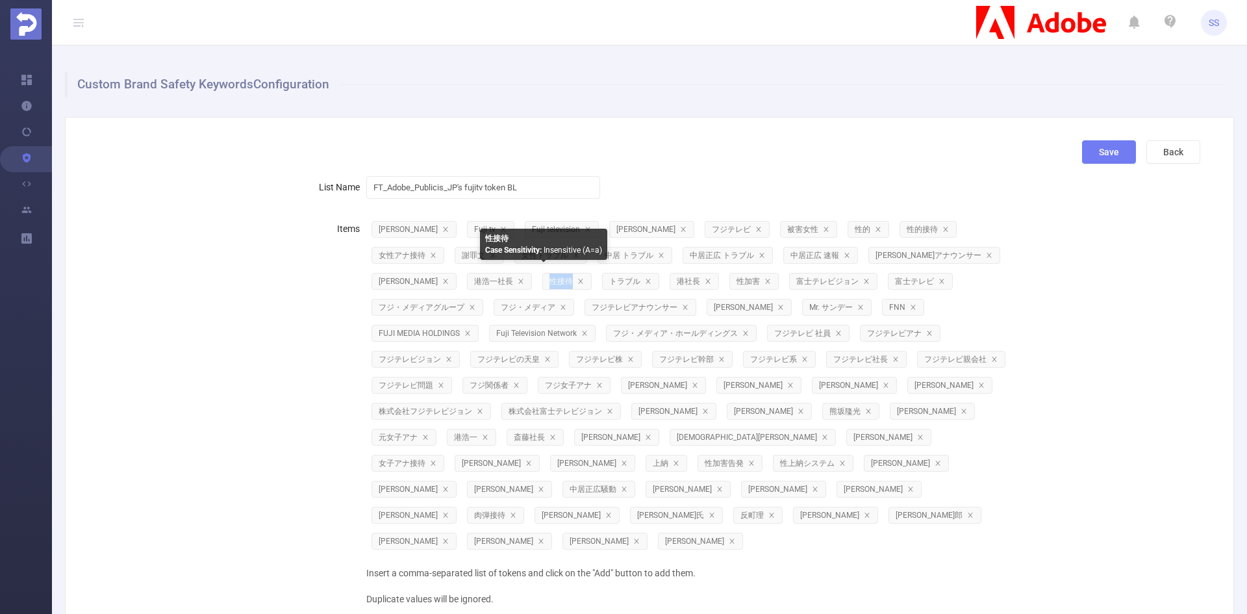
drag, startPoint x: 528, startPoint y: 283, endPoint x: 551, endPoint y: 284, distance: 22.7
click at [551, 284] on span "性接待" at bounding box center [561, 281] width 25 height 9
copy span "性接待"
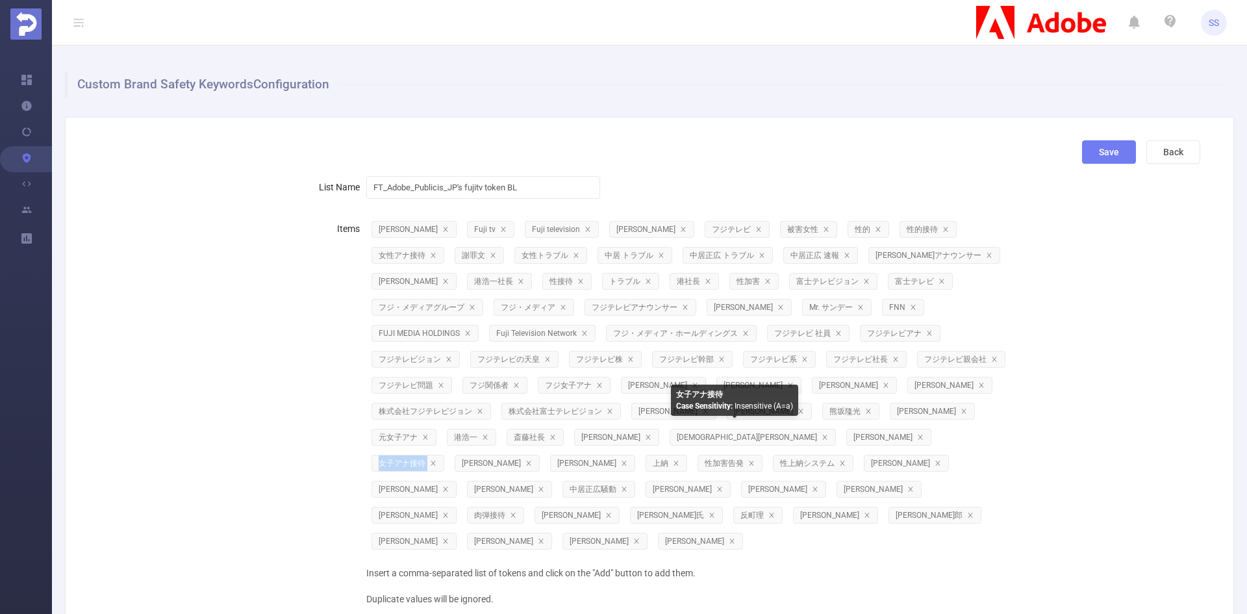
drag, startPoint x: 705, startPoint y: 440, endPoint x: 756, endPoint y: 440, distance: 51.3
click at [444, 455] on span "女子アナ接待" at bounding box center [407, 463] width 73 height 17
copy span "女子アナ接待"
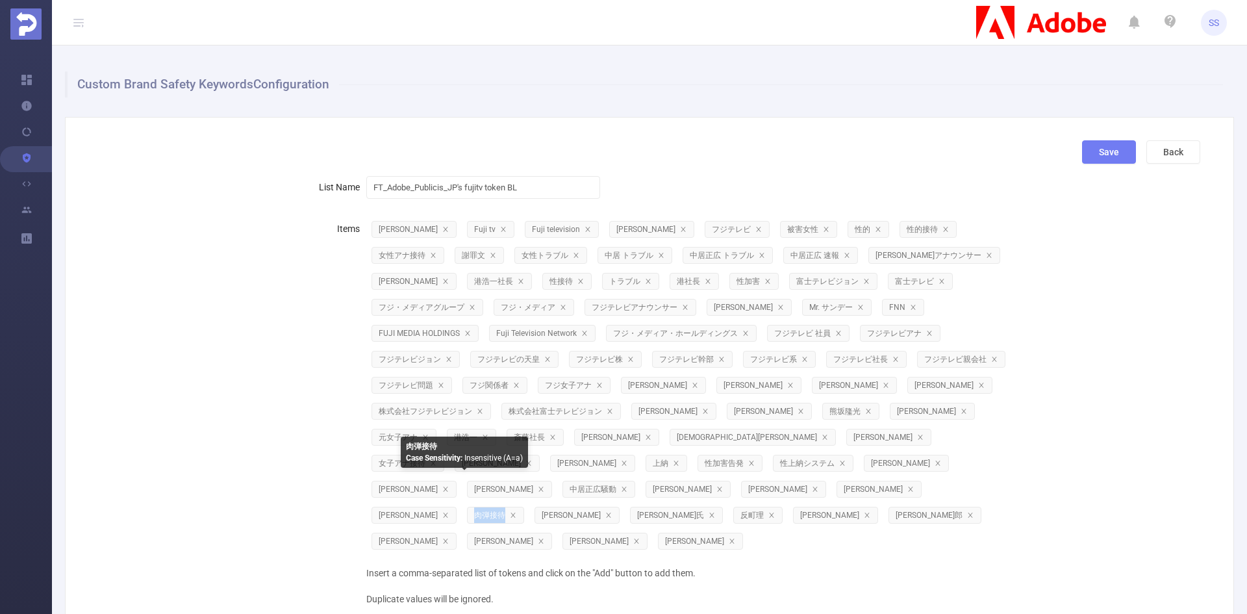
drag, startPoint x: 443, startPoint y: 488, endPoint x: 475, endPoint y: 489, distance: 32.5
click at [475, 506] on span "肉弾接待" at bounding box center [495, 514] width 57 height 17
copy span "肉弾接待"
click at [1166, 142] on button "Back" at bounding box center [1173, 151] width 54 height 23
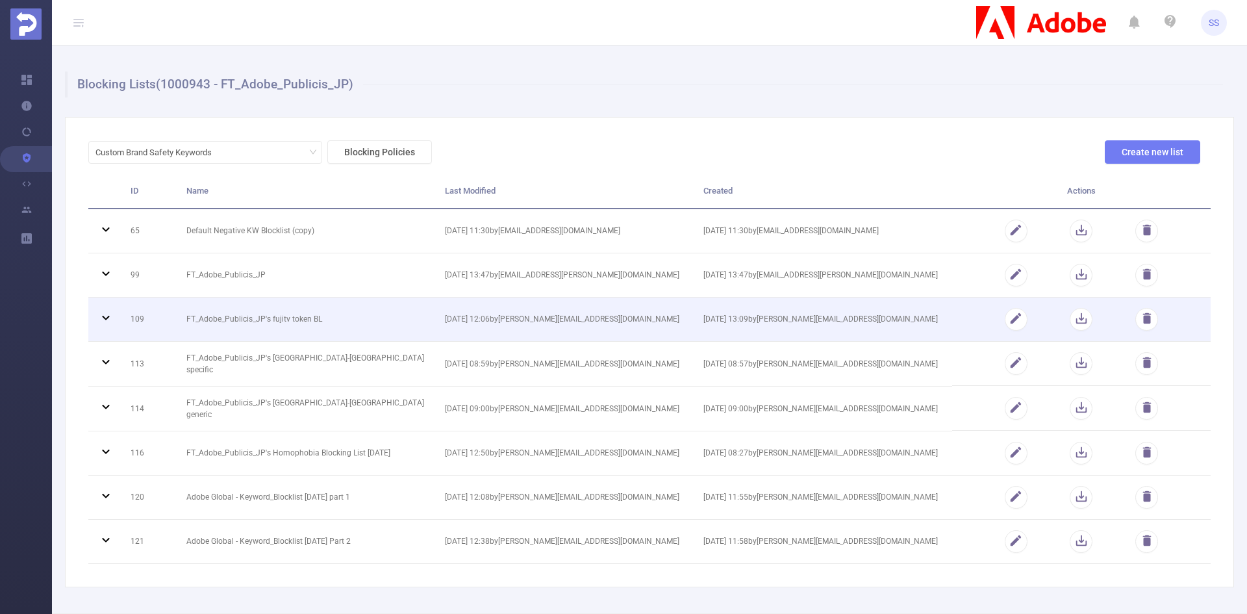
click at [309, 321] on td "FT_Adobe_Publicis_JP's fujitv token BL" at bounding box center [306, 319] width 258 height 44
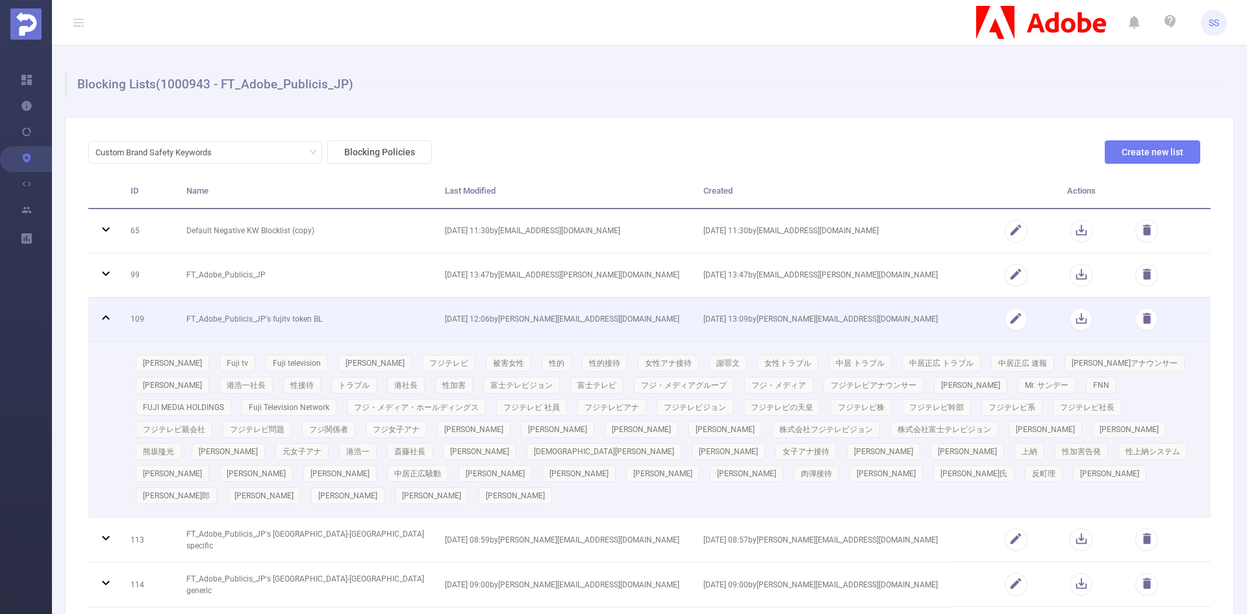
click at [309, 321] on td "FT_Adobe_Publicis_JP's fujitv token BL" at bounding box center [306, 319] width 258 height 44
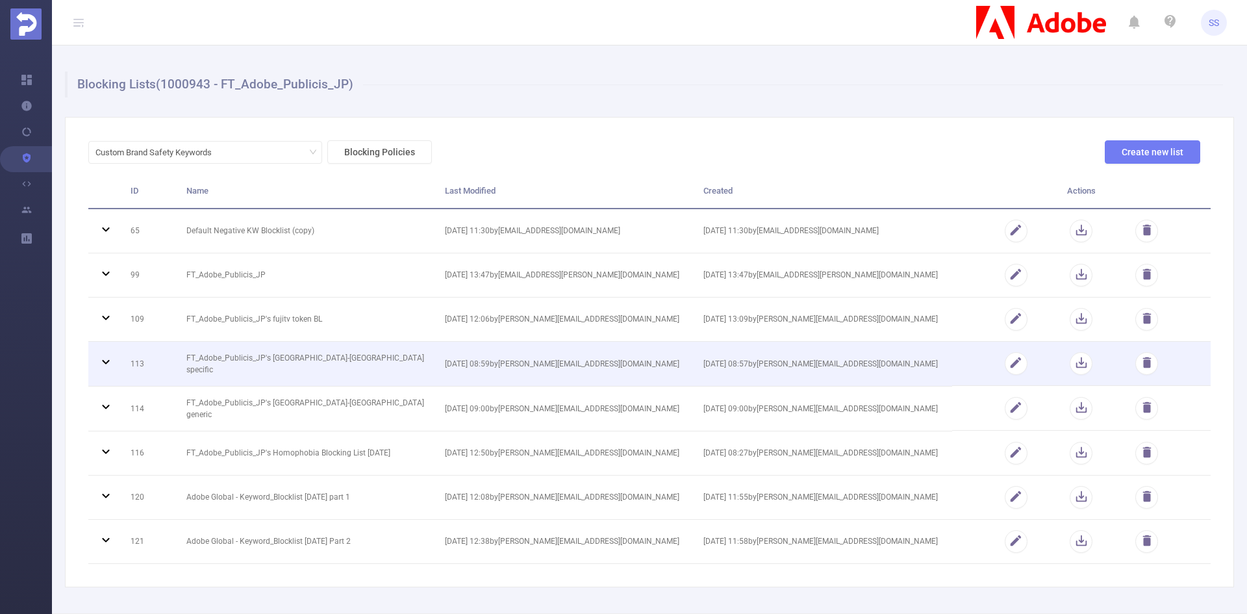
click at [351, 361] on td "FT_Adobe_Publicis_JP's [GEOGRAPHIC_DATA]-[GEOGRAPHIC_DATA] specific" at bounding box center [306, 364] width 258 height 45
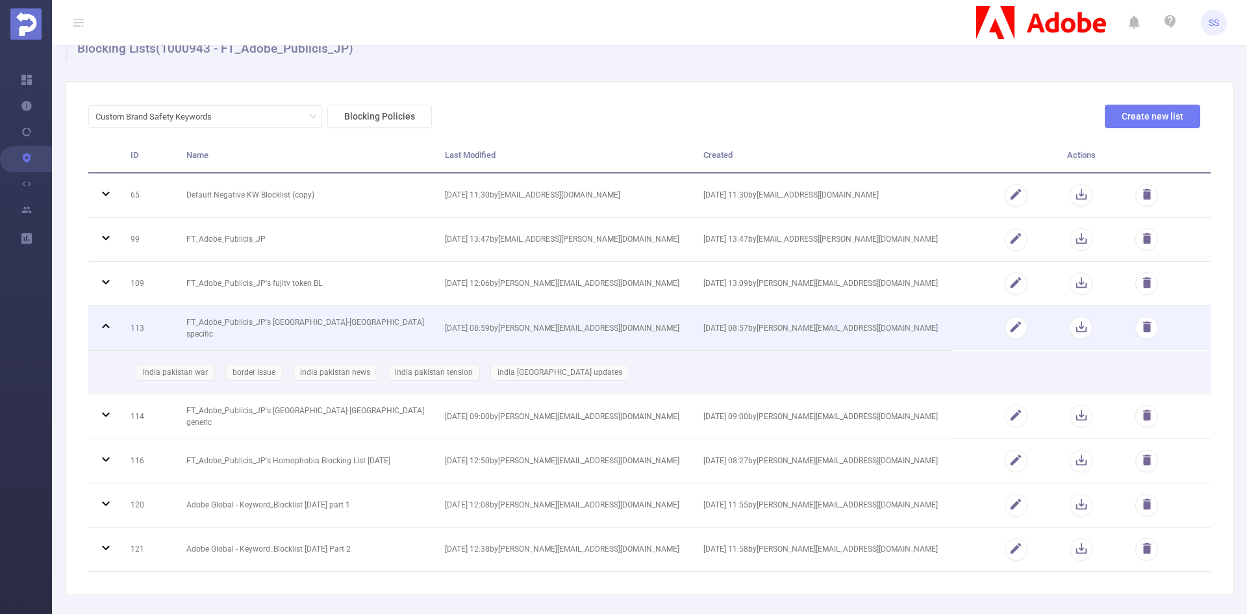
scroll to position [65, 0]
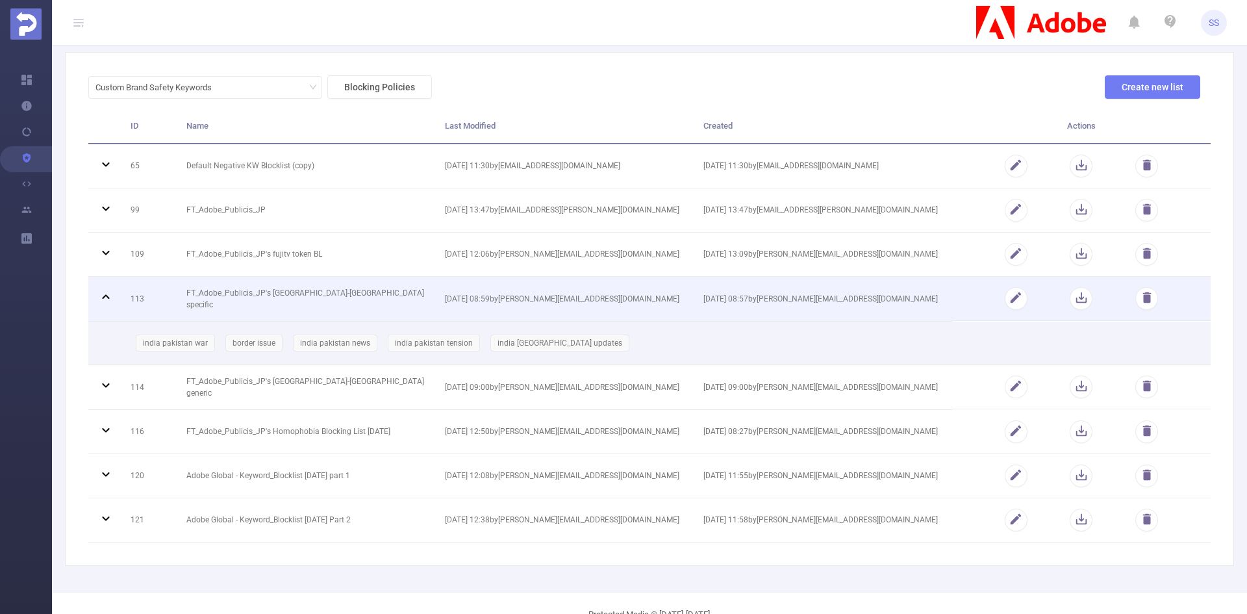
click at [247, 290] on td "FT_Adobe_Publicis_JP's [GEOGRAPHIC_DATA]-[GEOGRAPHIC_DATA] specific" at bounding box center [306, 299] width 258 height 45
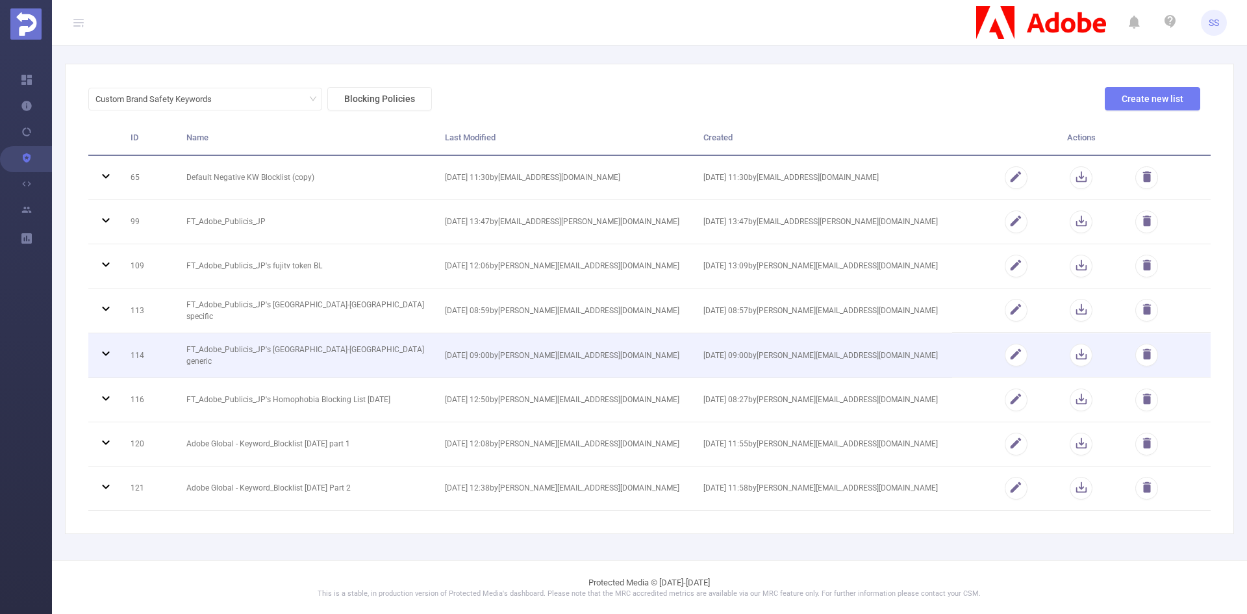
click at [283, 363] on td "FT_Adobe_Publicis_JP's [GEOGRAPHIC_DATA]-[GEOGRAPHIC_DATA] generic" at bounding box center [306, 355] width 258 height 45
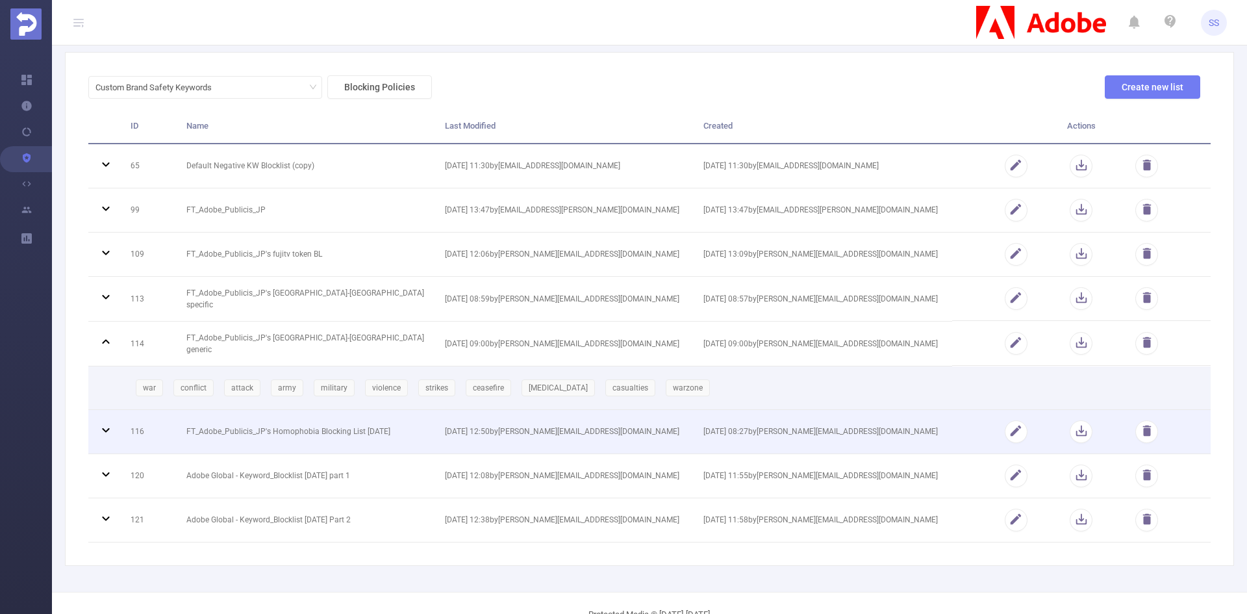
click at [238, 435] on td "FT_Adobe_Publicis_JP's Homophobia Blocking List [DATE]" at bounding box center [306, 432] width 258 height 44
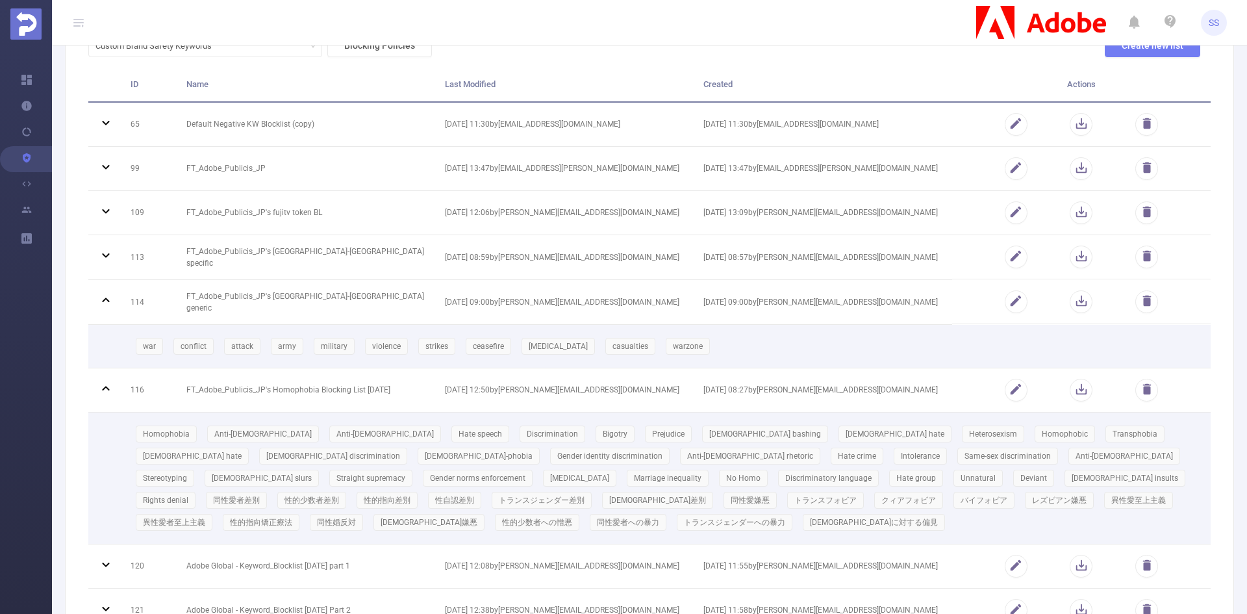
scroll to position [130, 0]
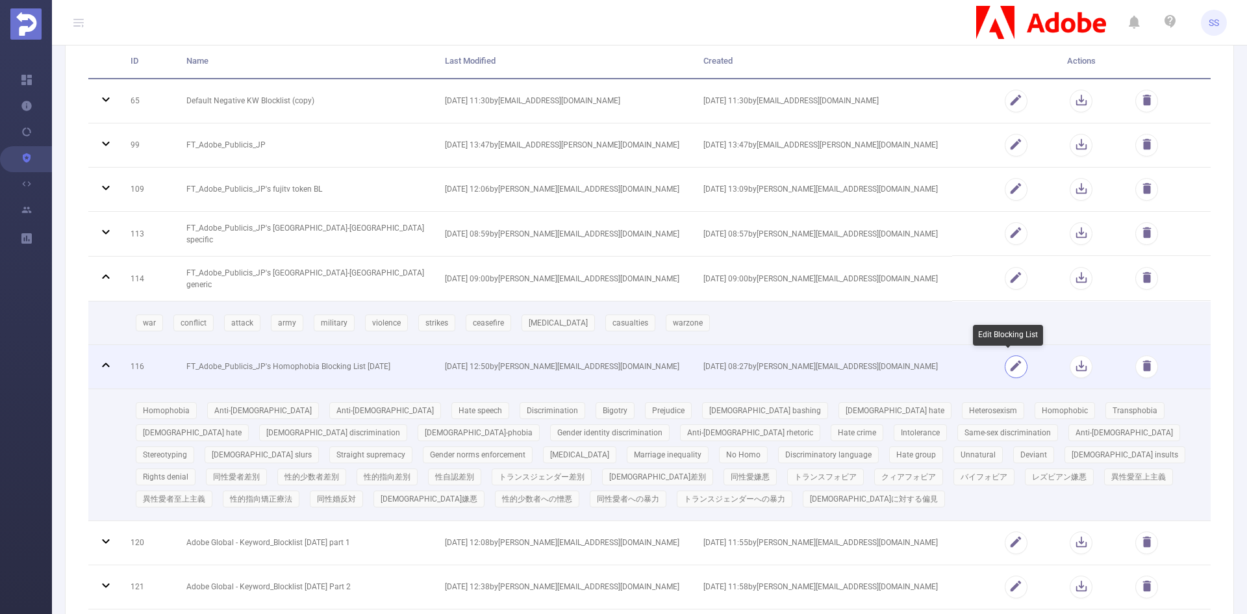
click at [1005, 365] on button "button" at bounding box center [1016, 366] width 23 height 23
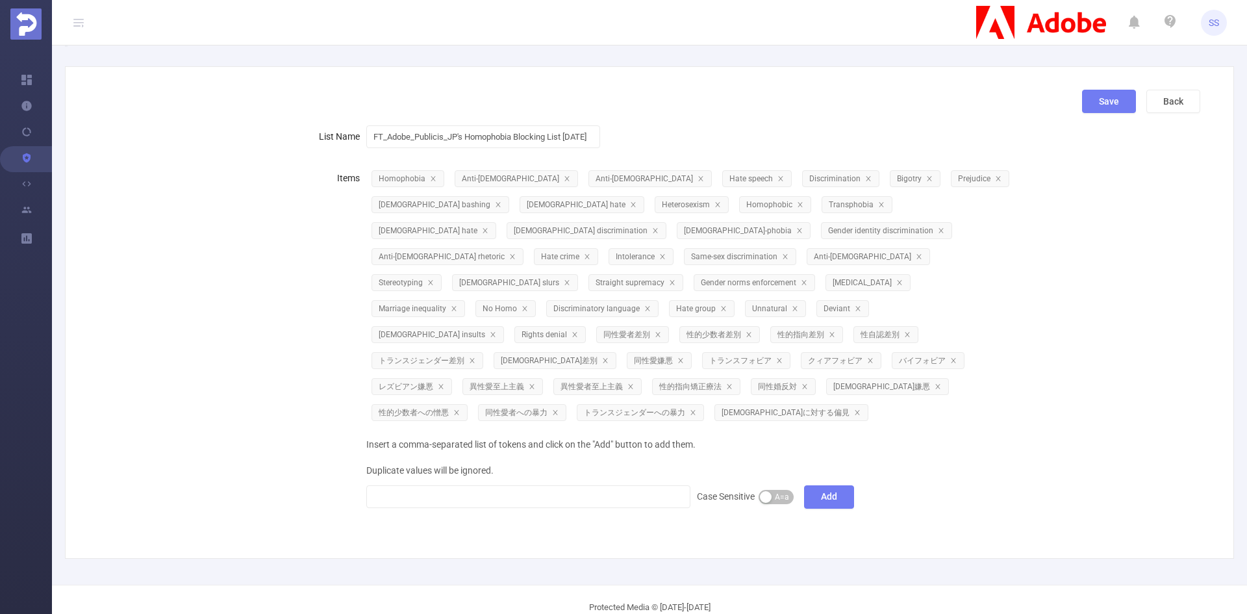
click at [1051, 418] on div "Items Homophobia Anti-[DEMOGRAPHIC_DATA] Anti-[DEMOGRAPHIC_DATA] Hate speech Di…" at bounding box center [644, 337] width 1112 height 344
click at [1155, 101] on button "Back" at bounding box center [1173, 101] width 54 height 23
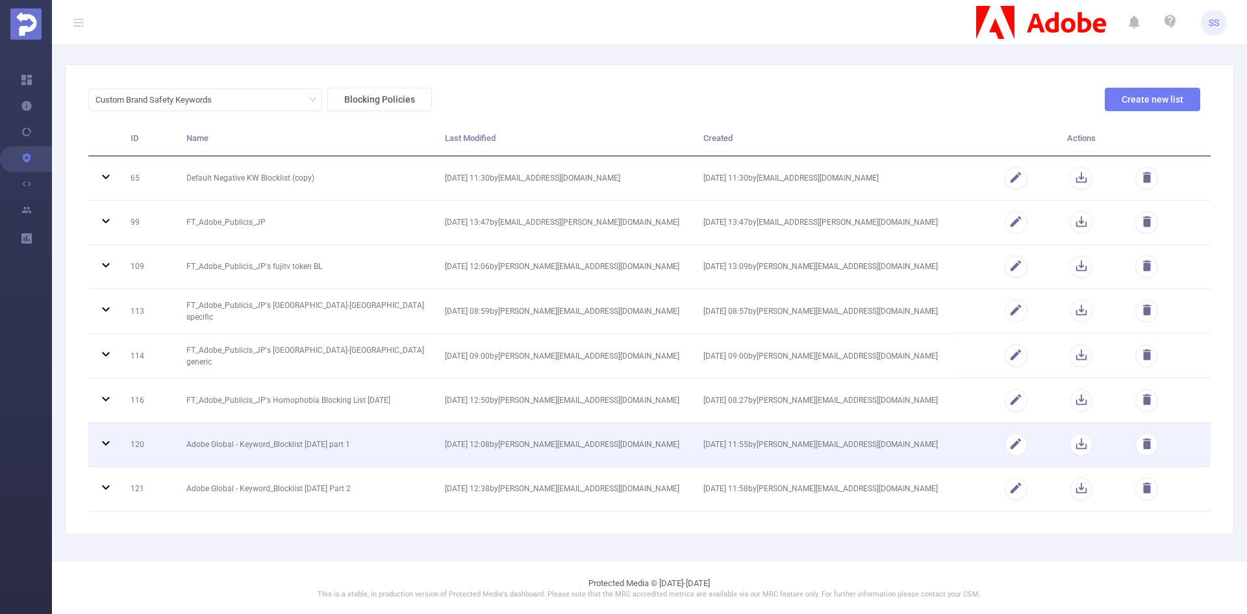
scroll to position [53, 0]
click at [325, 444] on td "Adobe Global - Keyword_Blocklist [DATE] part 1" at bounding box center [306, 444] width 258 height 44
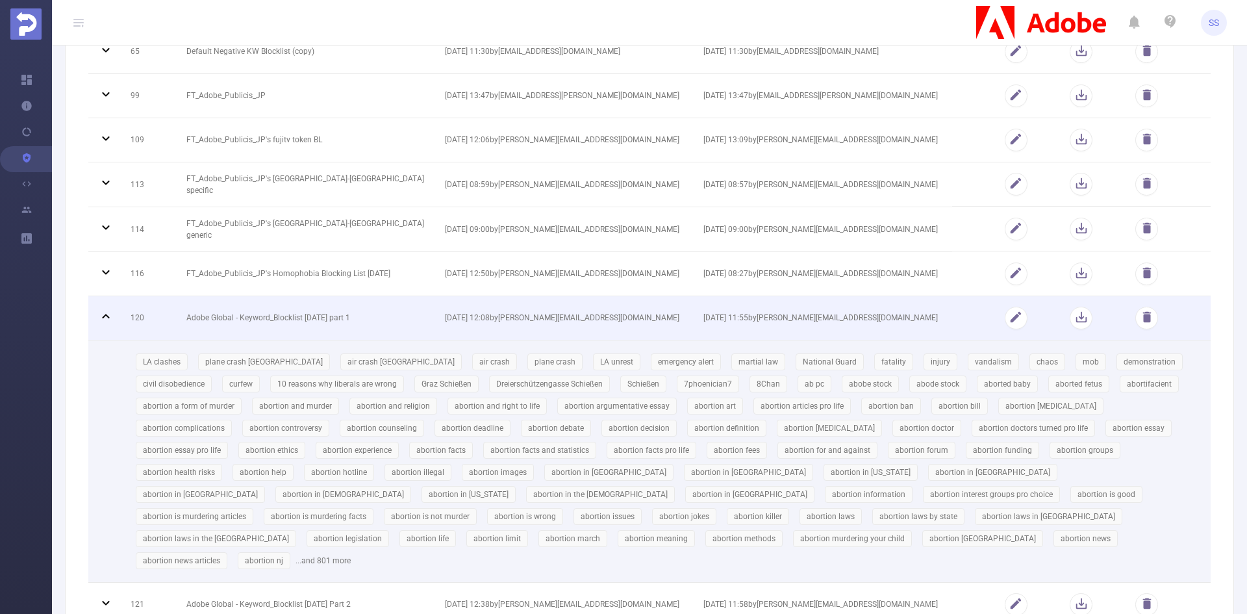
scroll to position [183, 0]
click at [1013, 319] on button "button" at bounding box center [1016, 314] width 23 height 23
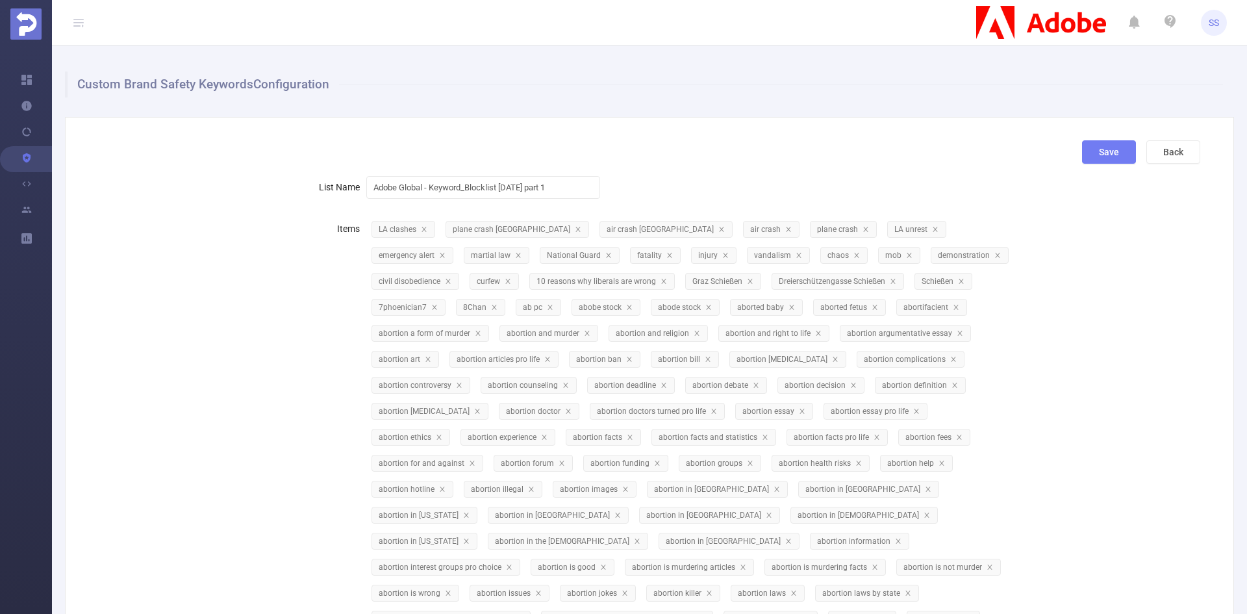
scroll to position [65, 0]
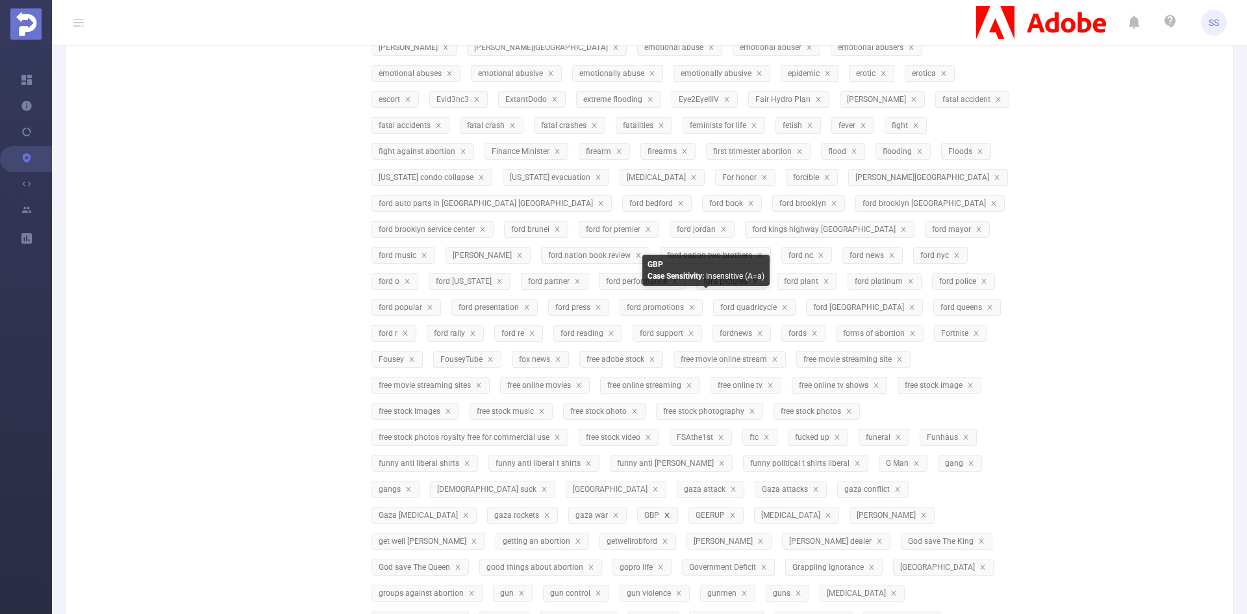
click at [670, 512] on icon "icon: close" at bounding box center [667, 515] width 6 height 6
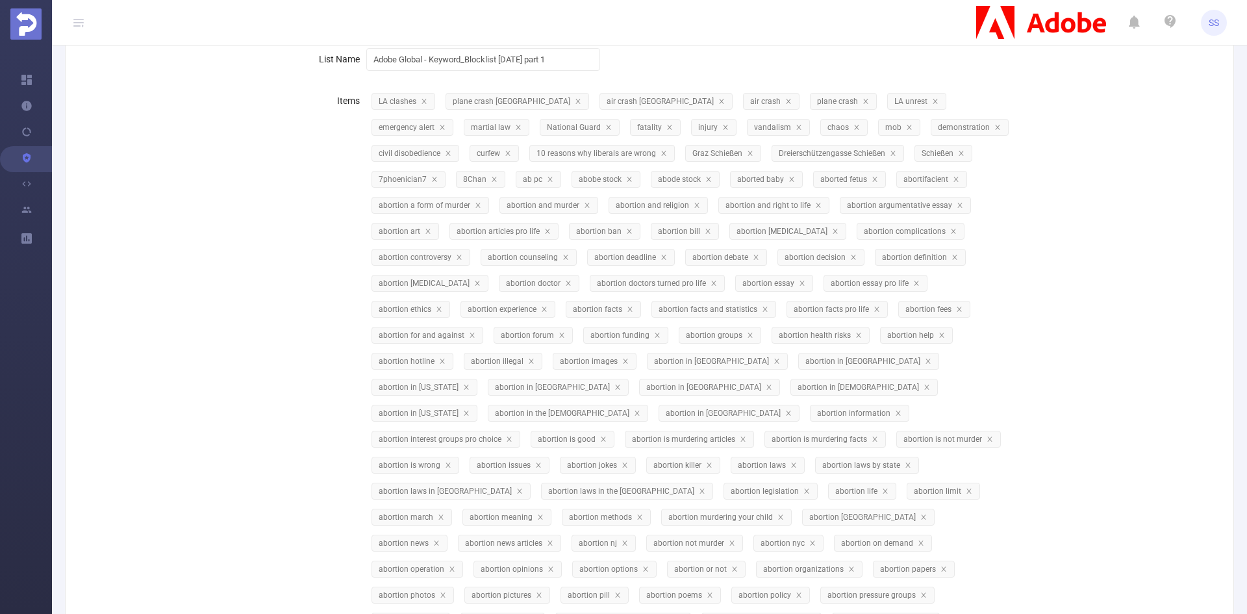
scroll to position [0, 0]
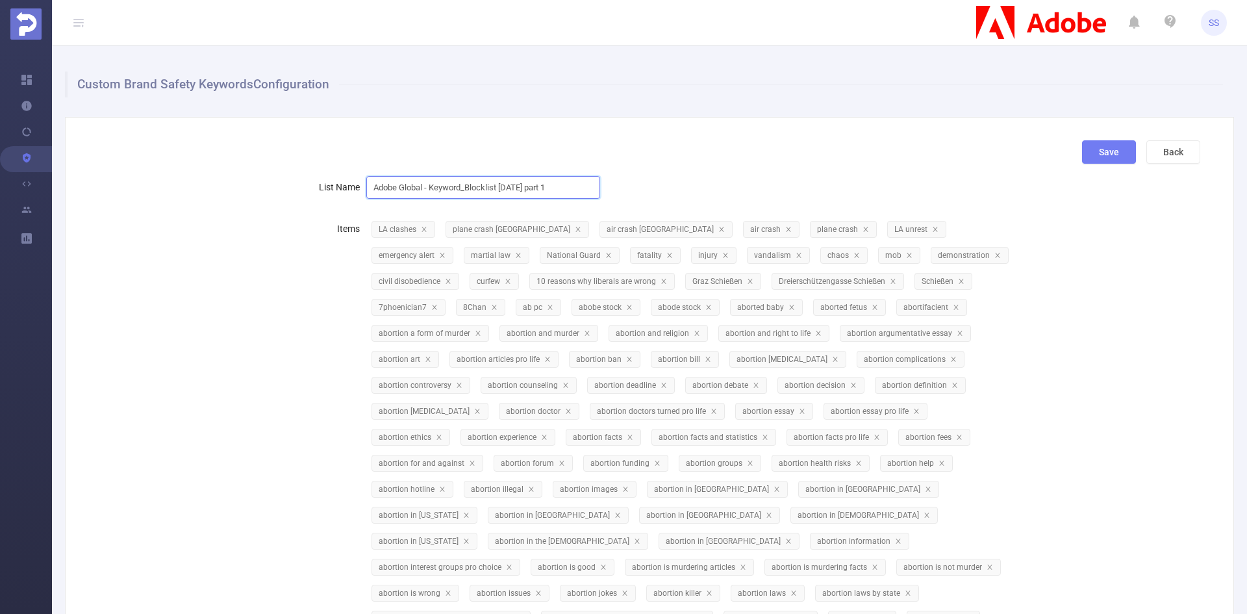
drag, startPoint x: 555, startPoint y: 187, endPoint x: 347, endPoint y: 197, distance: 208.7
click at [347, 197] on div "List Name Adobe Global - Keyword_Blocklist [DATE] part 1" at bounding box center [644, 187] width 1112 height 26
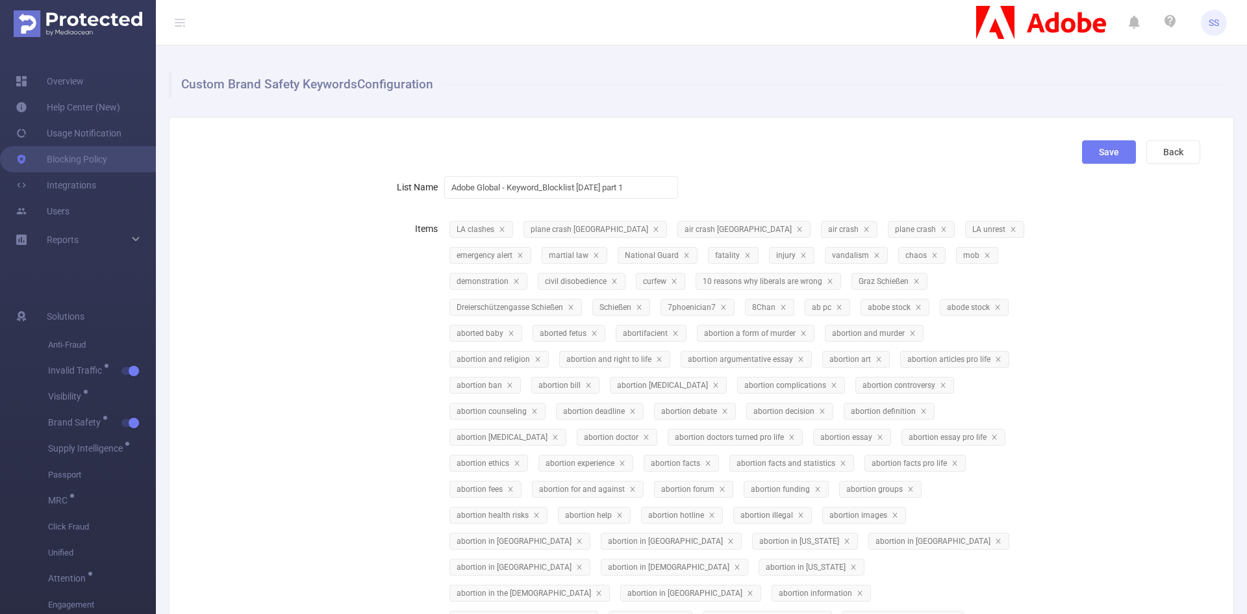
scroll to position [3039, 0]
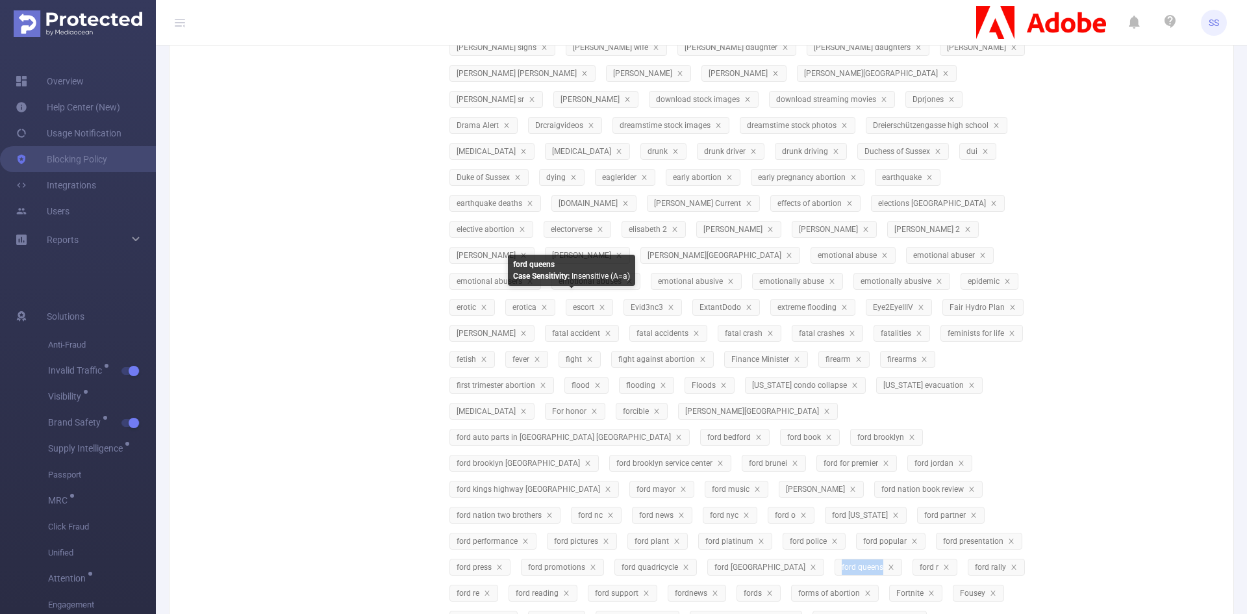
drag, startPoint x: 547, startPoint y: 306, endPoint x: 586, endPoint y: 309, distance: 39.7
click at [842, 562] on span "ford queens" at bounding box center [864, 566] width 44 height 9
copy span "ford queens"
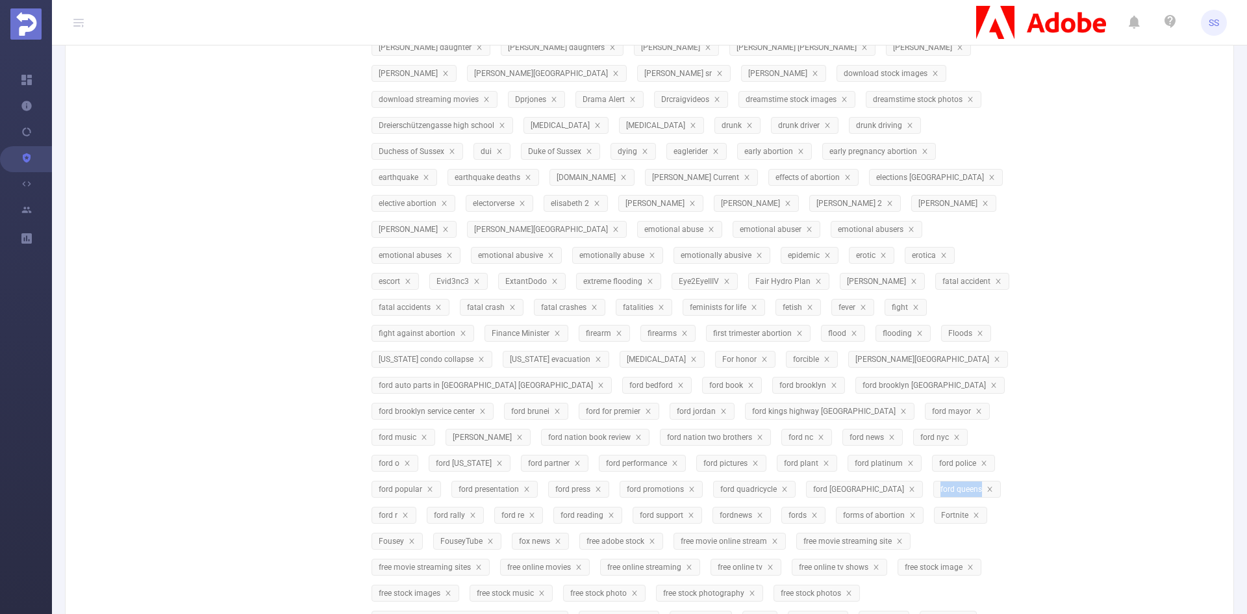
scroll to position [2753, 0]
drag, startPoint x: 862, startPoint y: 516, endPoint x: 932, endPoint y: 516, distance: 69.5
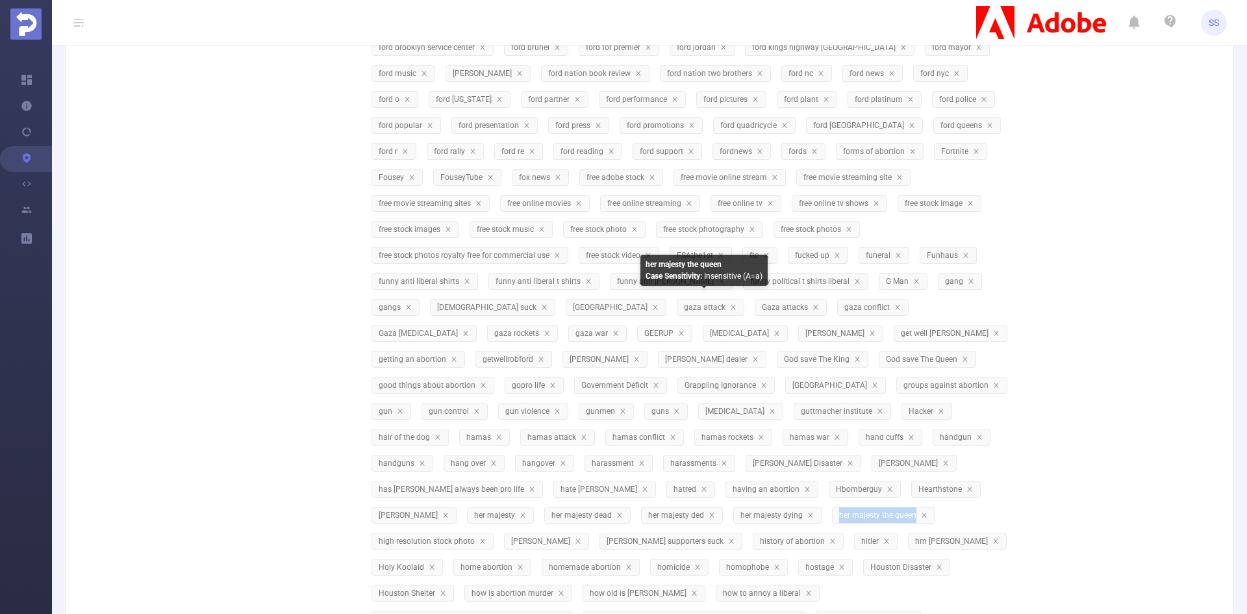
drag, startPoint x: 662, startPoint y: 308, endPoint x: 736, endPoint y: 308, distance: 73.4
click at [839, 510] on span "her majesty the queen" at bounding box center [878, 514] width 79 height 9
drag, startPoint x: 644, startPoint y: 336, endPoint x: 712, endPoint y: 336, distance: 68.2
click at [915, 536] on span "hm [PERSON_NAME]" at bounding box center [952, 540] width 75 height 9
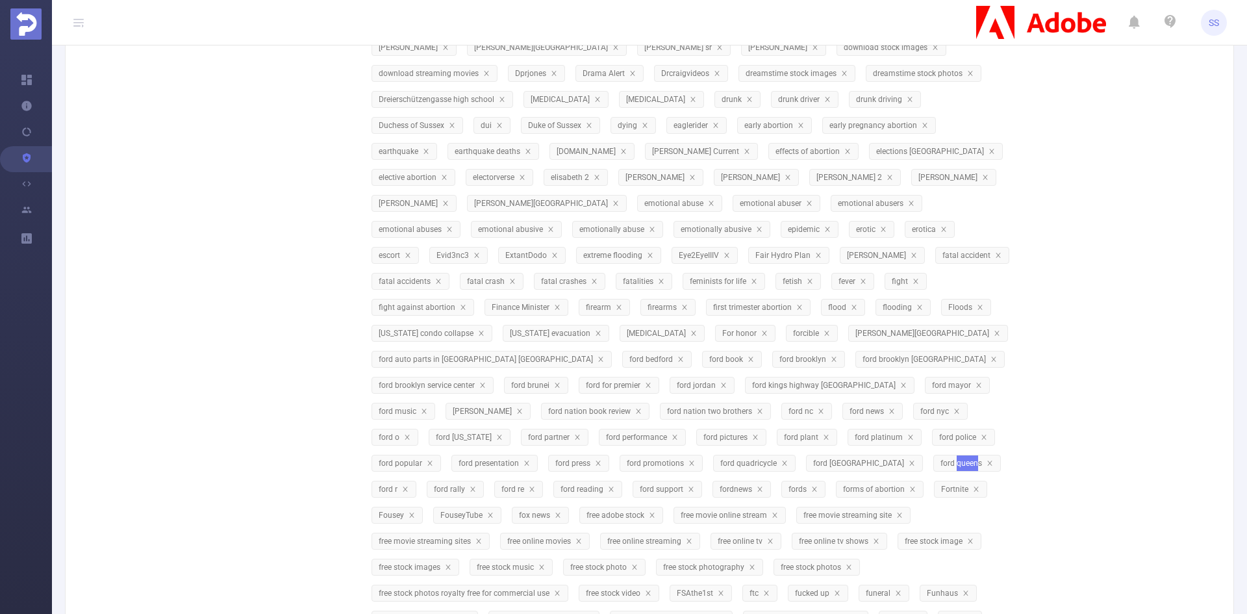
scroll to position [2753, 0]
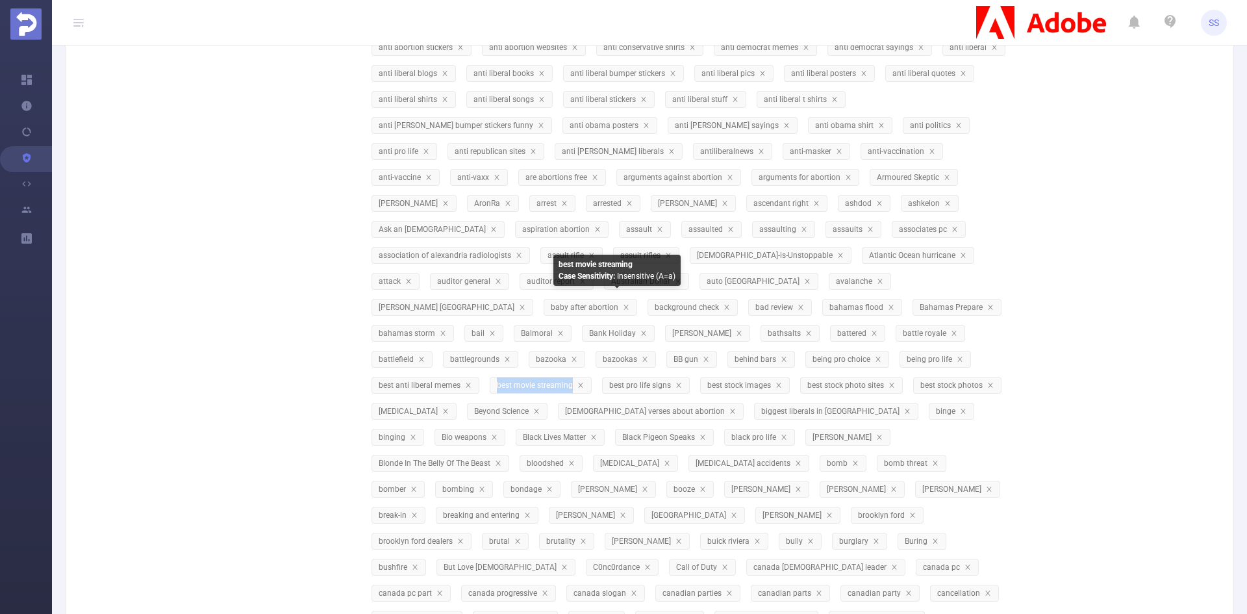
drag, startPoint x: 575, startPoint y: 308, endPoint x: 650, endPoint y: 308, distance: 74.7
click at [575, 381] on span "best movie streaming" at bounding box center [536, 385] width 78 height 9
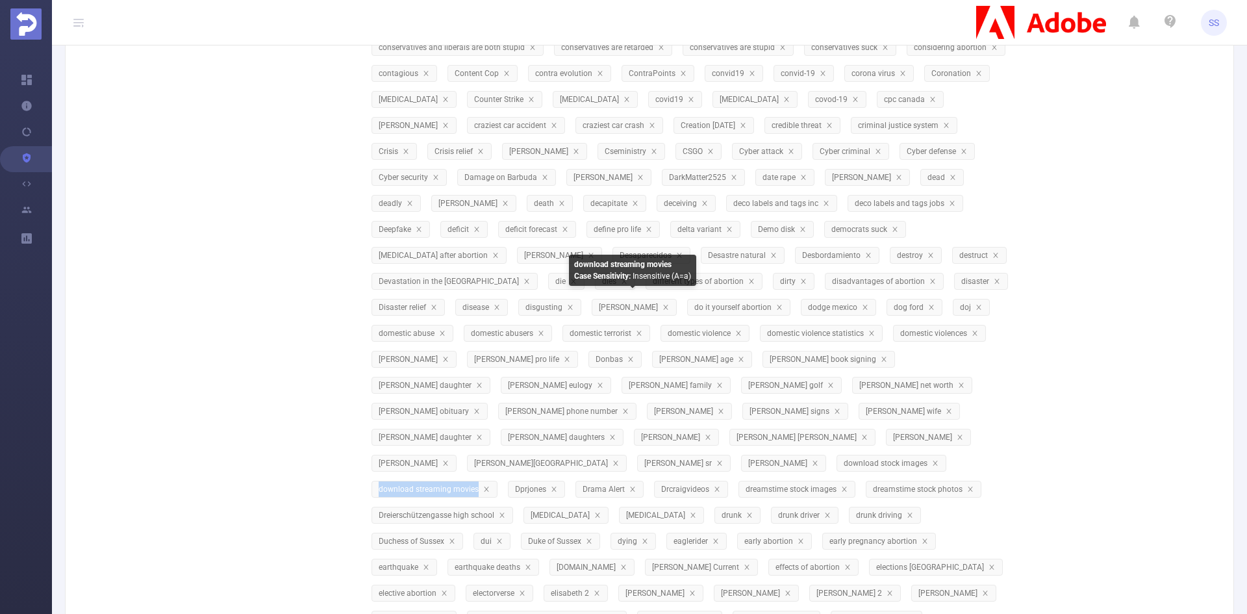
drag, startPoint x: 580, startPoint y: 308, endPoint x: 676, endPoint y: 308, distance: 96.1
click at [481, 484] on span "download streaming movies" at bounding box center [430, 488] width 102 height 9
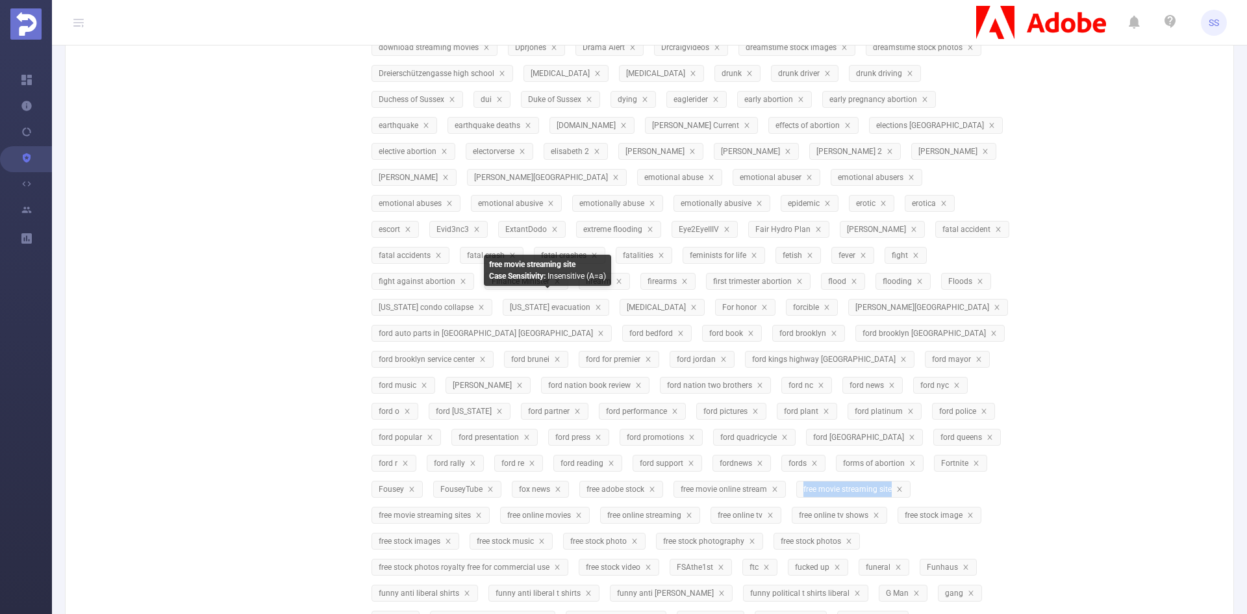
drag, startPoint x: 497, startPoint y: 306, endPoint x: 586, endPoint y: 306, distance: 89.0
click at [796, 481] on span "free movie streaming site" at bounding box center [853, 489] width 114 height 17
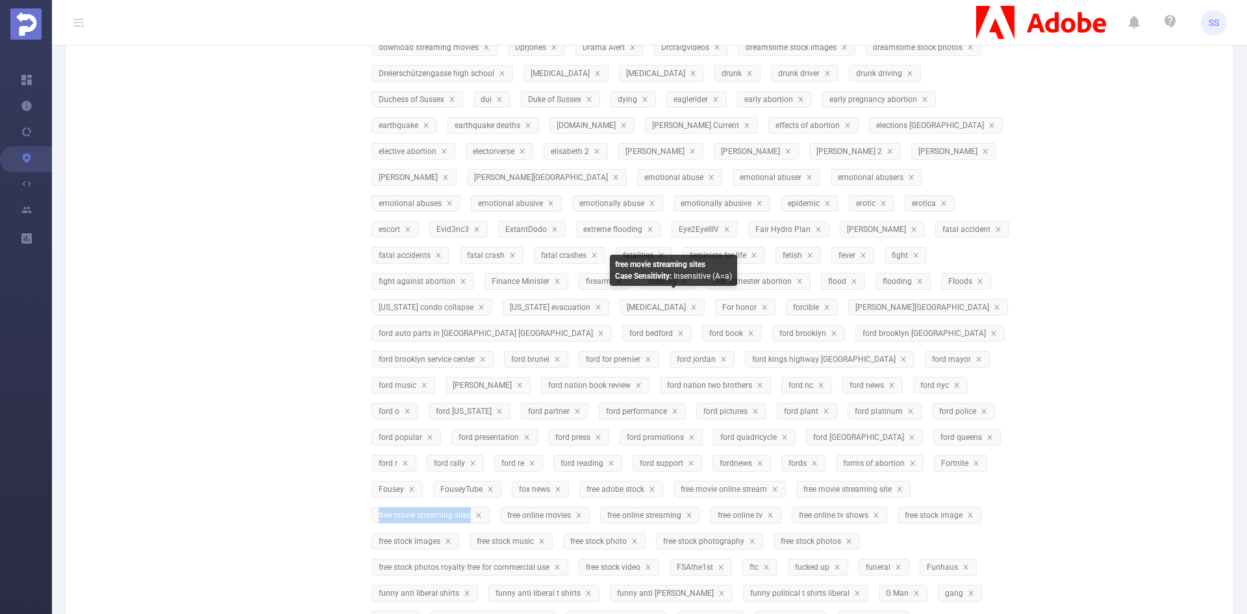
drag, startPoint x: 621, startPoint y: 305, endPoint x: 715, endPoint y: 314, distance: 93.9
click at [490, 506] on span "free movie streaming sites" at bounding box center [430, 514] width 118 height 17
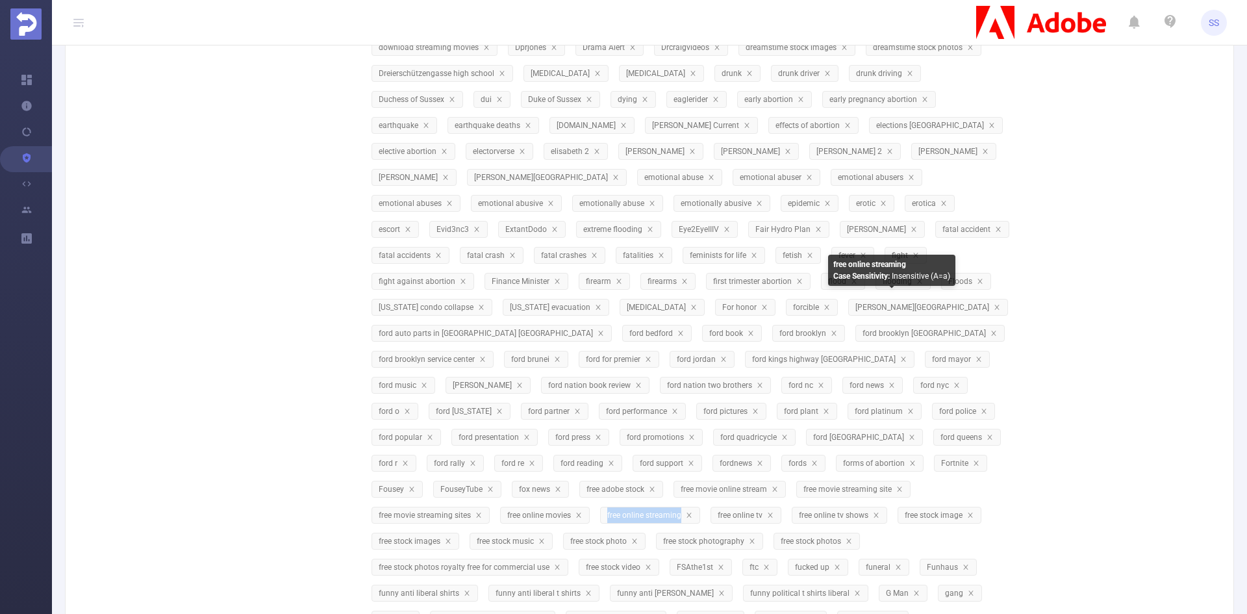
drag, startPoint x: 850, startPoint y: 308, endPoint x: 923, endPoint y: 310, distance: 73.4
click at [683, 510] on span "free online streaming" at bounding box center [645, 514] width 76 height 9
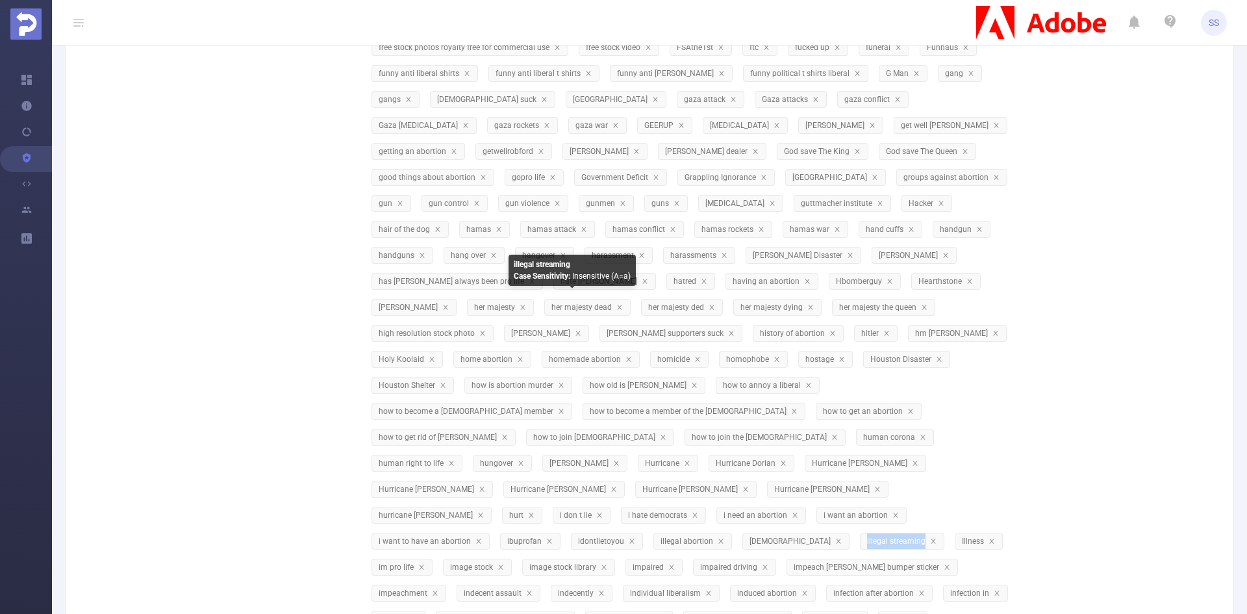
drag, startPoint x: 538, startPoint y: 307, endPoint x: 595, endPoint y: 310, distance: 57.8
click at [860, 532] on span "illegal streaming" at bounding box center [902, 540] width 84 height 17
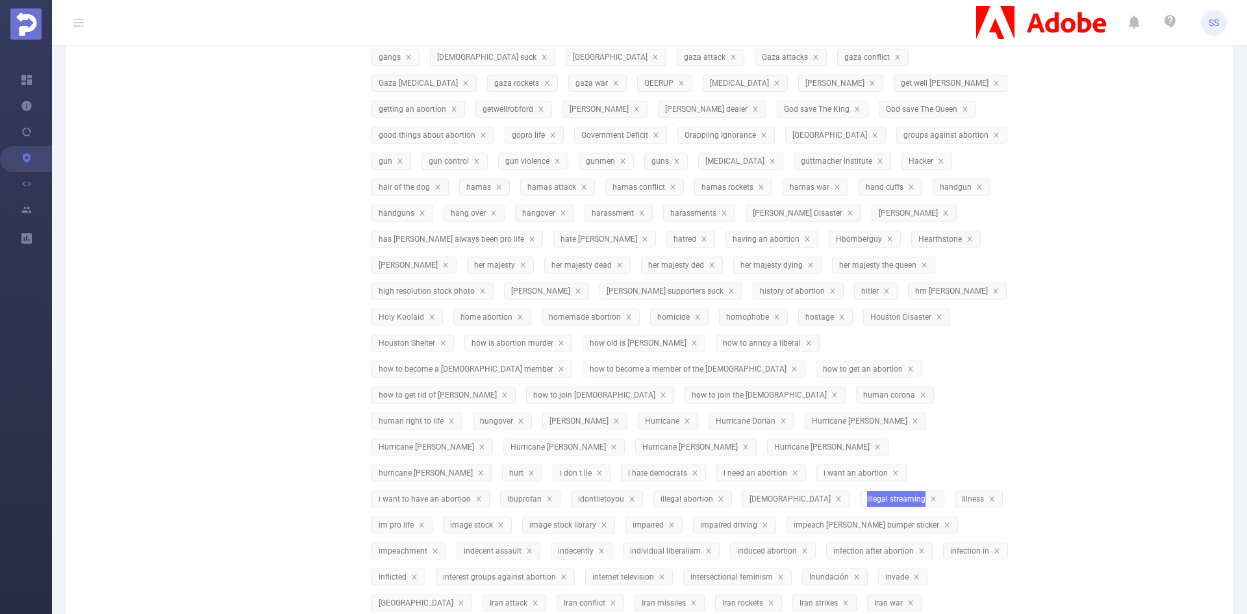
scroll to position [3427, 0]
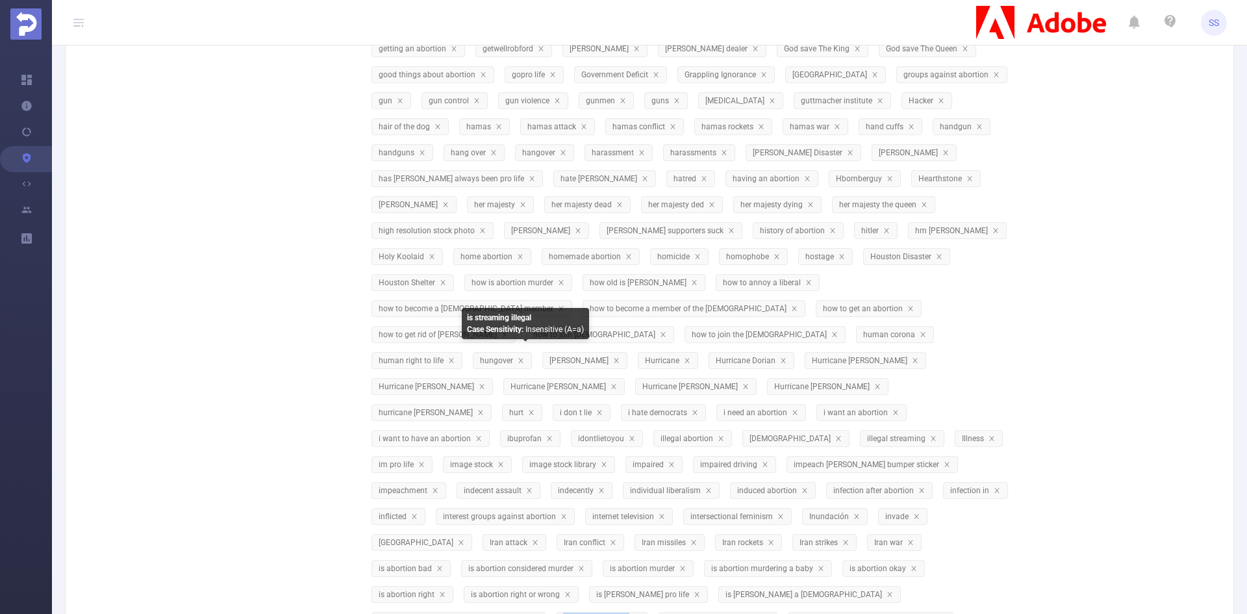
drag, startPoint x: 488, startPoint y: 360, endPoint x: 553, endPoint y: 365, distance: 65.1
click at [556, 612] on span "is streaming illegal" at bounding box center [602, 620] width 92 height 17
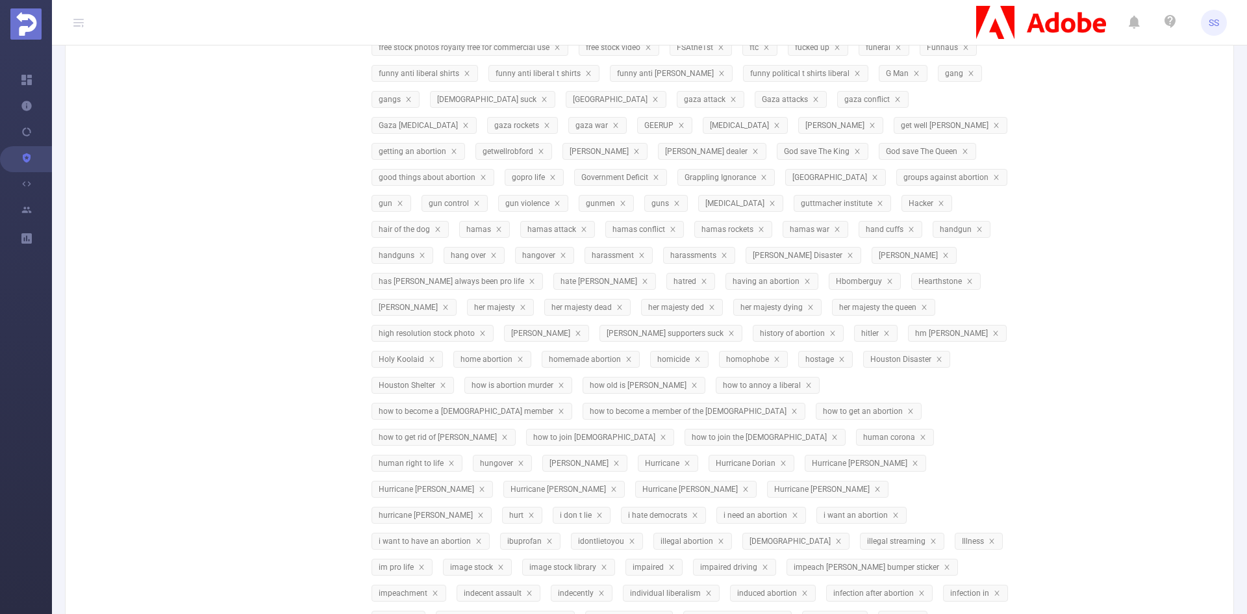
scroll to position [1429, 0]
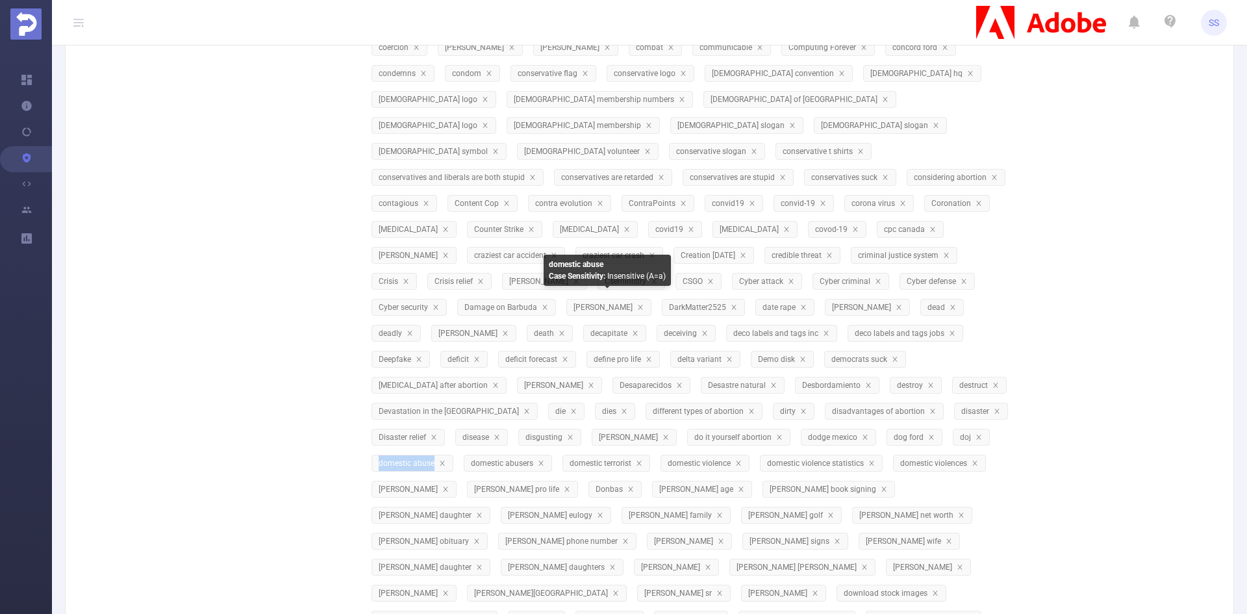
drag, startPoint x: 573, startPoint y: 307, endPoint x: 629, endPoint y: 308, distance: 55.9
click at [453, 455] on span "domestic abuse" at bounding box center [412, 463] width 82 height 17
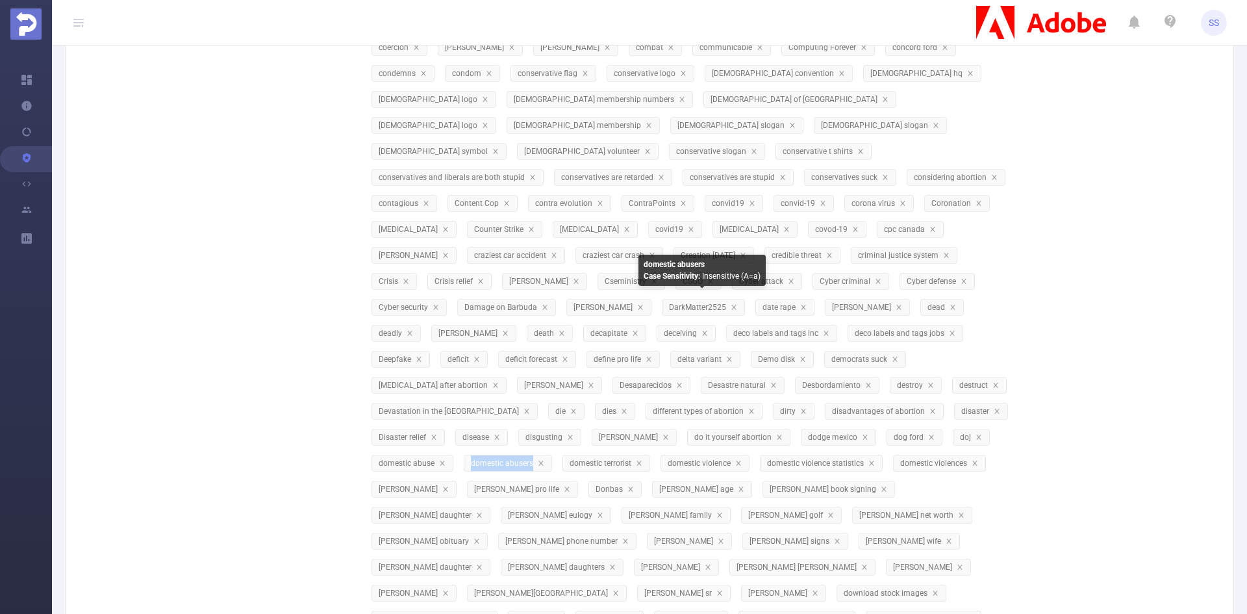
drag, startPoint x: 666, startPoint y: 310, endPoint x: 727, endPoint y: 314, distance: 61.8
click at [552, 455] on span "domestic abusers" at bounding box center [508, 463] width 88 height 17
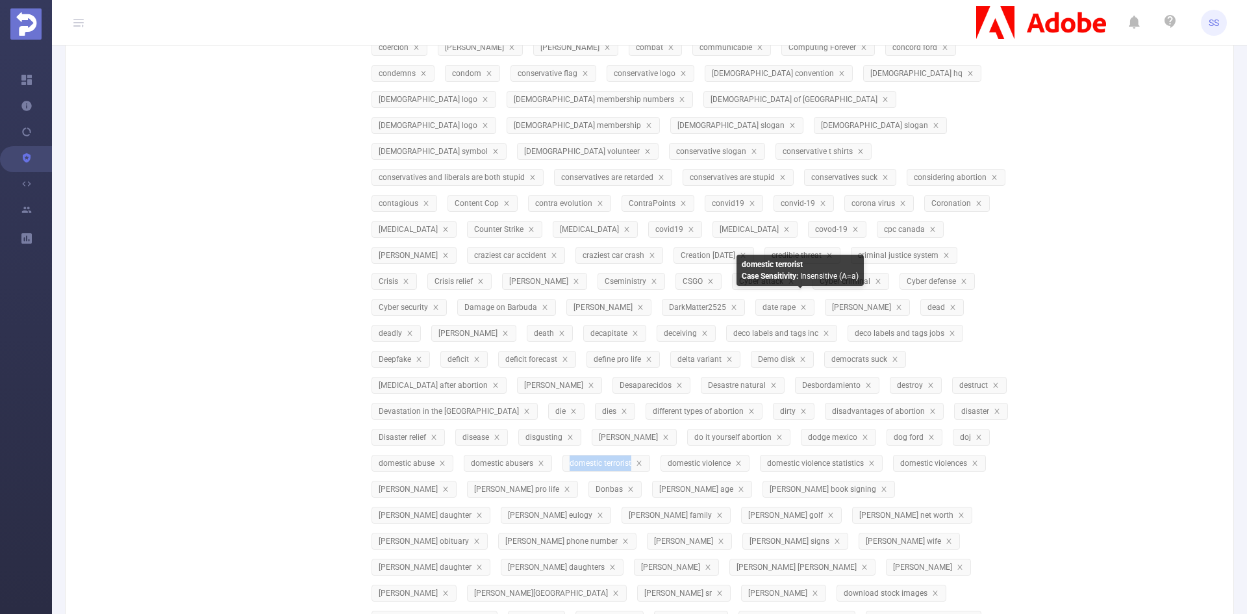
drag, startPoint x: 766, startPoint y: 307, endPoint x: 826, endPoint y: 310, distance: 60.4
click at [633, 458] on span "domestic terrorist" at bounding box center [601, 462] width 64 height 9
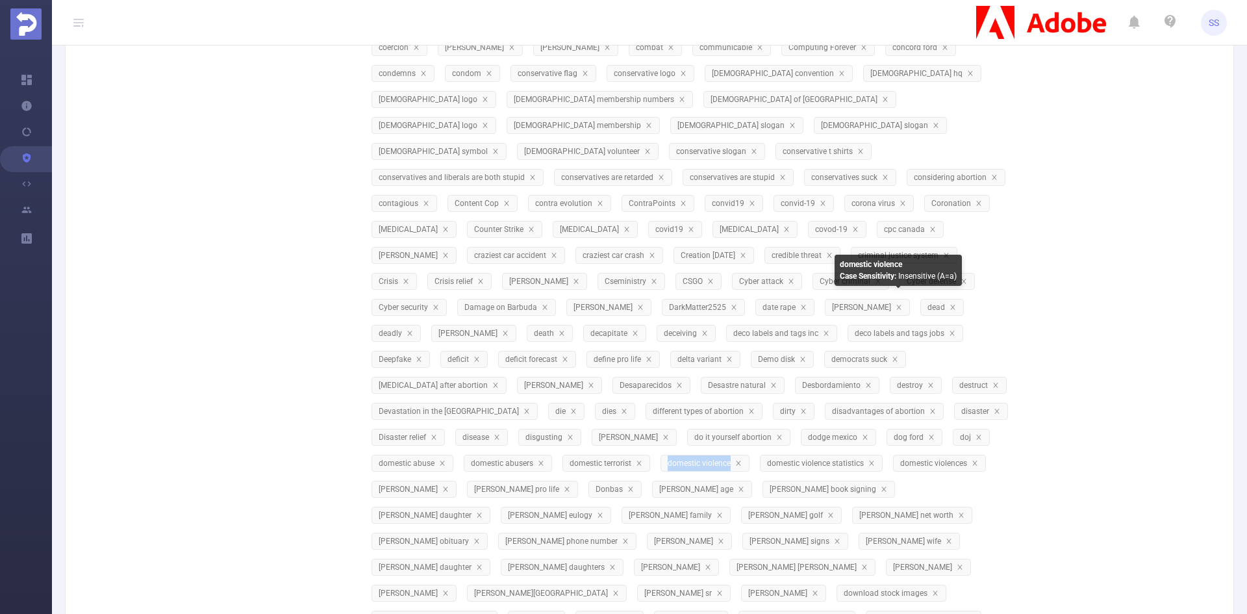
drag, startPoint x: 863, startPoint y: 305, endPoint x: 925, endPoint y: 309, distance: 62.5
click at [732, 458] on span "domestic violence" at bounding box center [700, 462] width 65 height 9
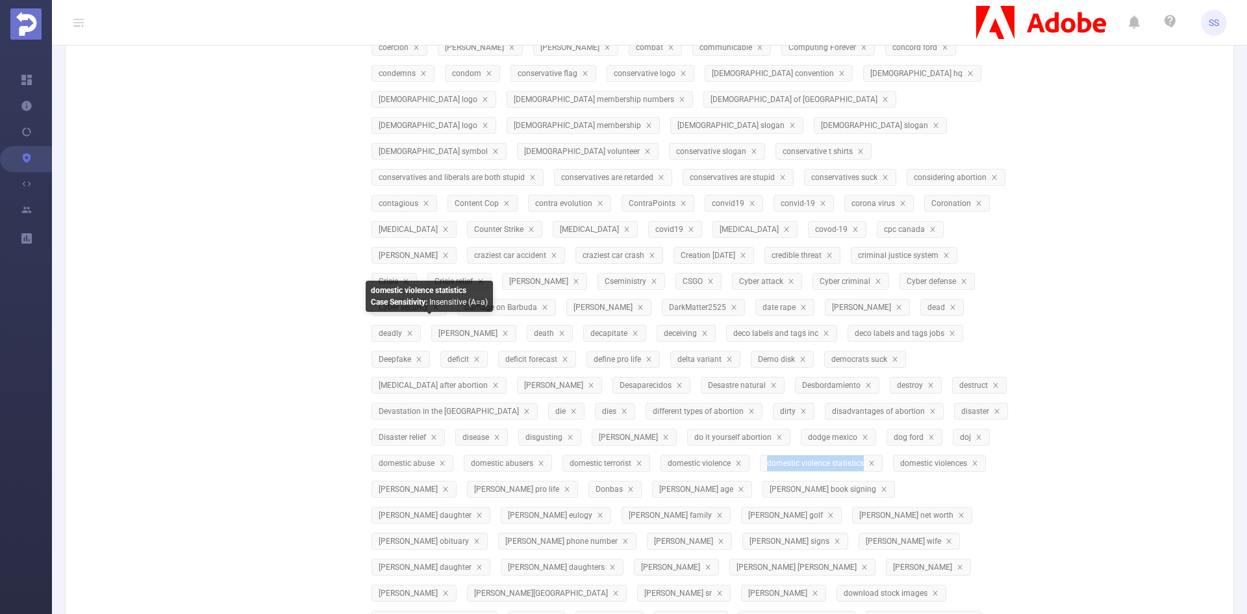
drag, startPoint x: 377, startPoint y: 335, endPoint x: 471, endPoint y: 335, distance: 94.2
click at [767, 458] on span "domestic violence statistics" at bounding box center [816, 462] width 99 height 9
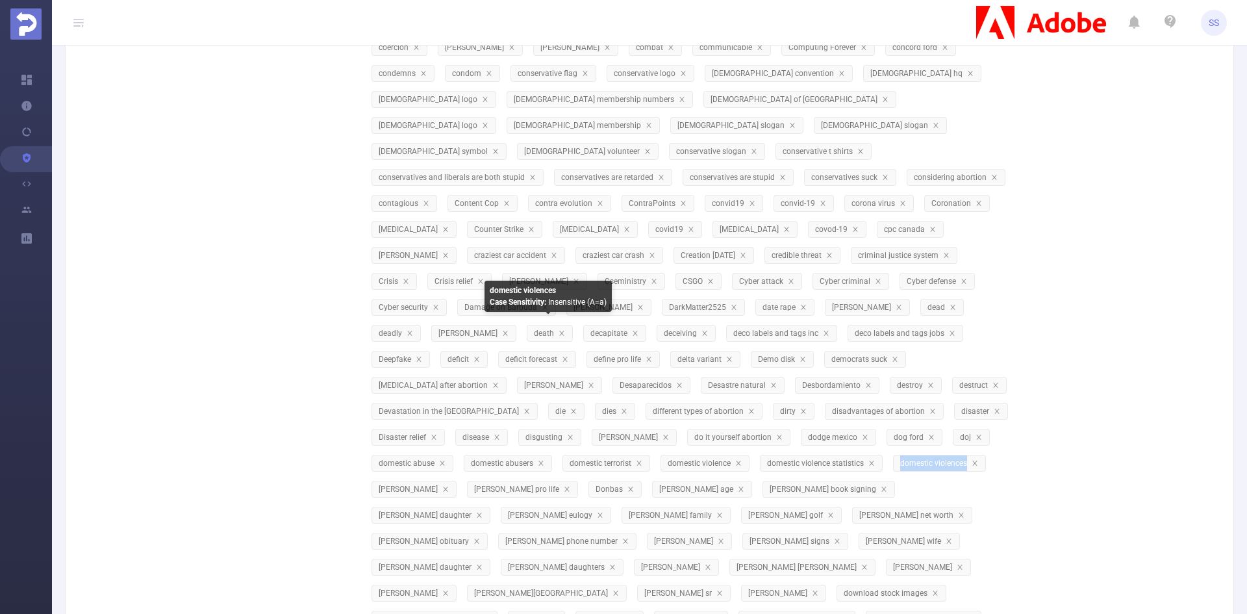
drag, startPoint x: 509, startPoint y: 332, endPoint x: 576, endPoint y: 339, distance: 67.3
click at [893, 455] on span "domestic violences" at bounding box center [939, 463] width 93 height 17
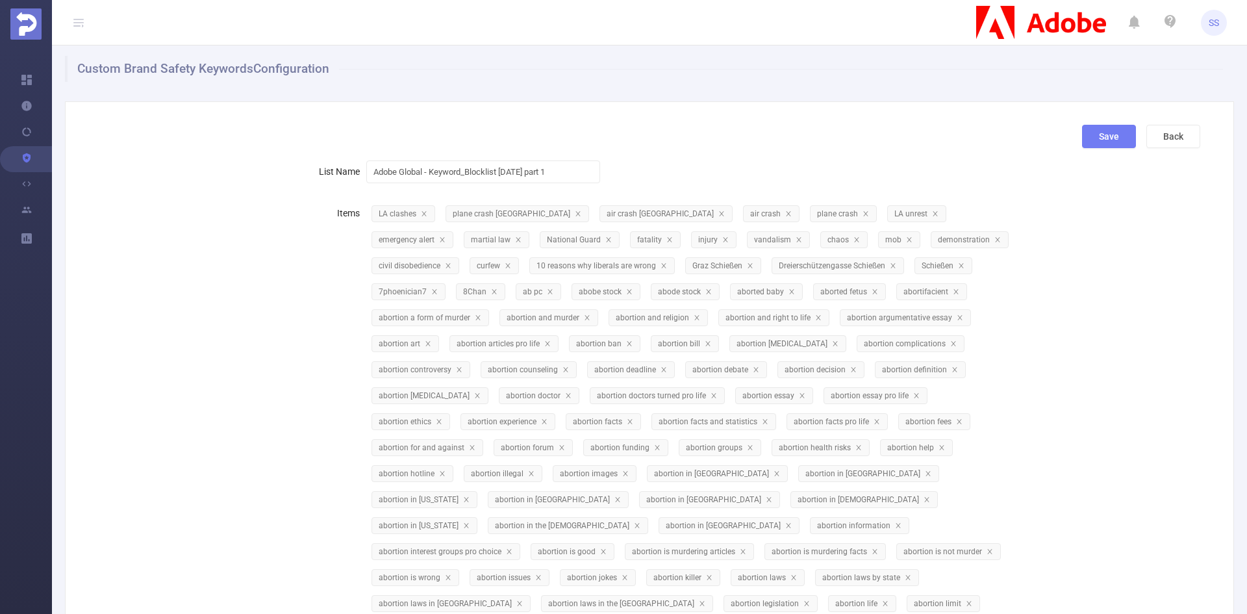
scroll to position [0, 0]
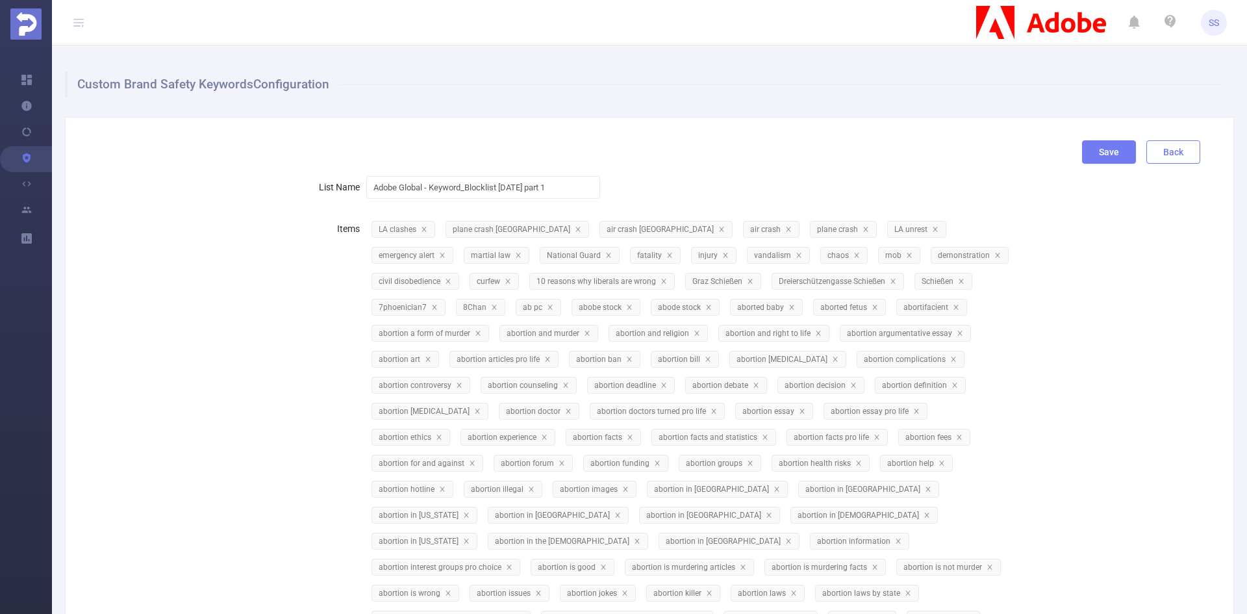
click at [1153, 156] on button "Back" at bounding box center [1173, 151] width 54 height 23
